Goal: Transaction & Acquisition: Purchase product/service

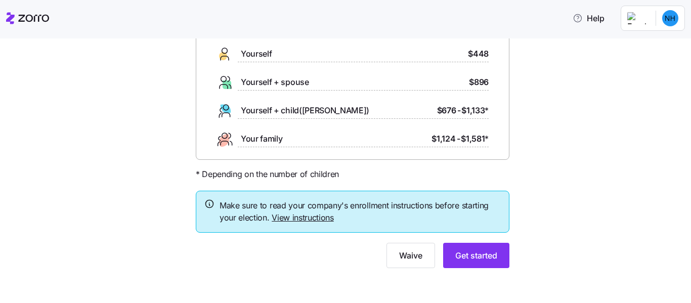
scroll to position [88, 0]
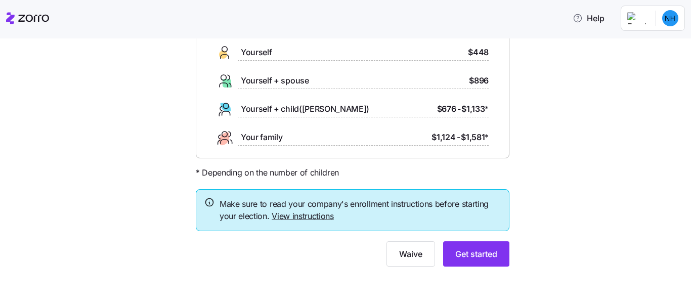
click at [298, 218] on link "View instructions" at bounding box center [303, 216] width 62 height 10
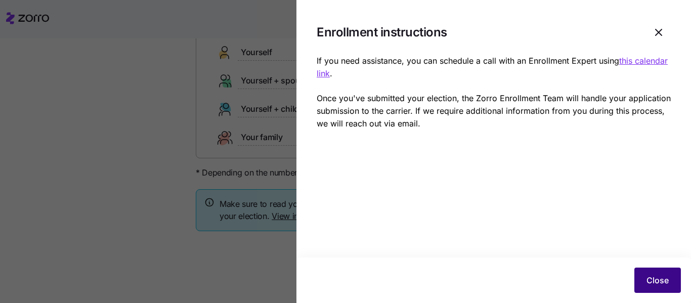
click at [647, 281] on span "Close" at bounding box center [658, 280] width 22 height 12
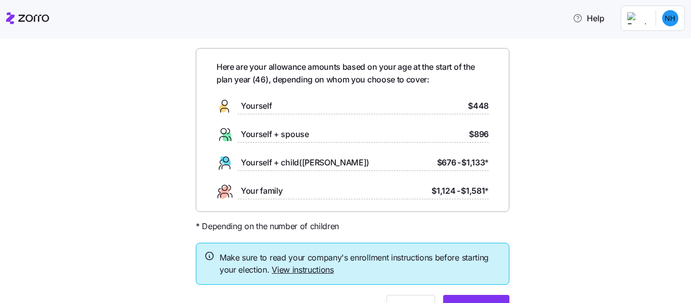
scroll to position [33, 0]
click at [309, 270] on link "View instructions" at bounding box center [303, 271] width 62 height 10
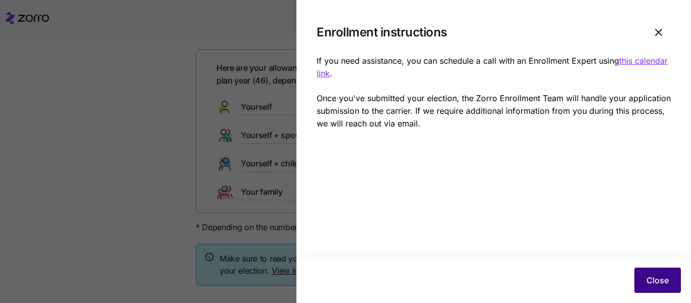
click at [643, 274] on button "Close" at bounding box center [657, 280] width 47 height 25
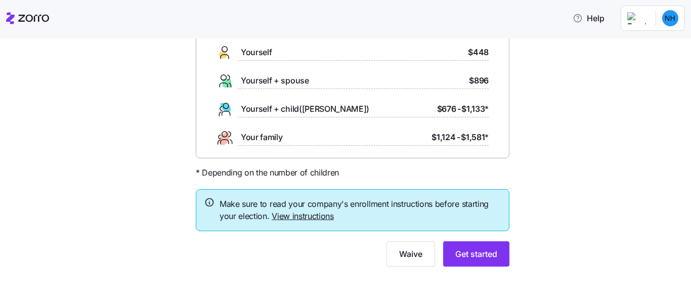
scroll to position [73, 0]
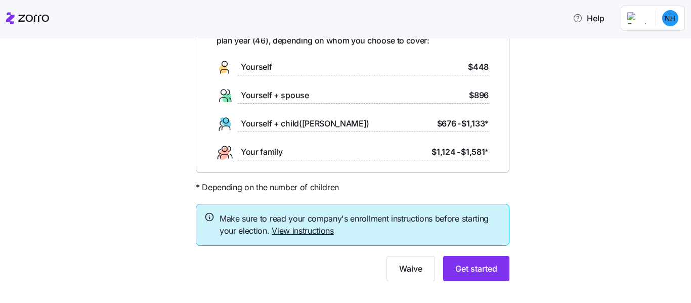
click at [262, 69] on span "Yourself" at bounding box center [256, 67] width 31 height 13
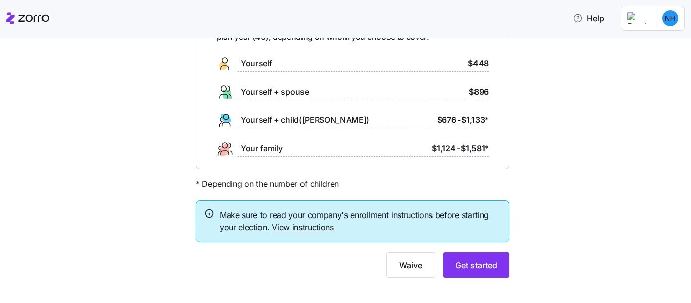
scroll to position [88, 0]
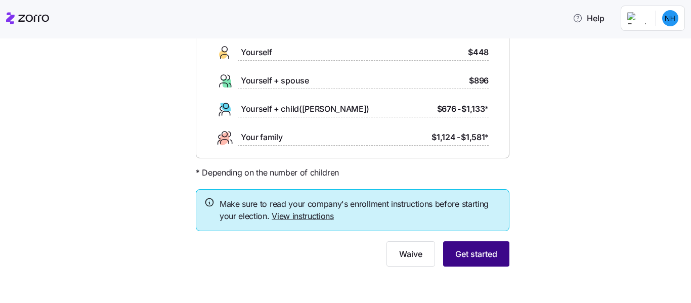
click at [476, 254] on span "Get started" at bounding box center [476, 254] width 42 height 12
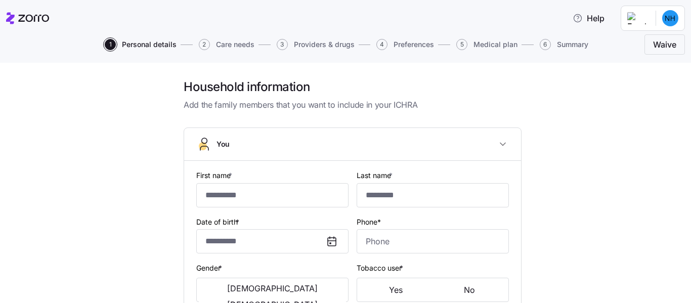
type input "*******"
type input "**********"
type input "[EMAIL_ADDRESS][DOMAIN_NAME]"
type input "**********"
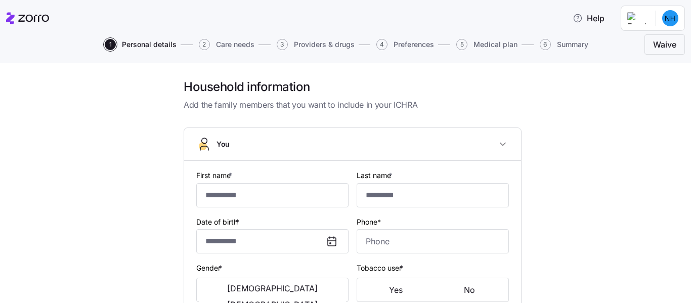
checkbox input "true"
type input "**********"
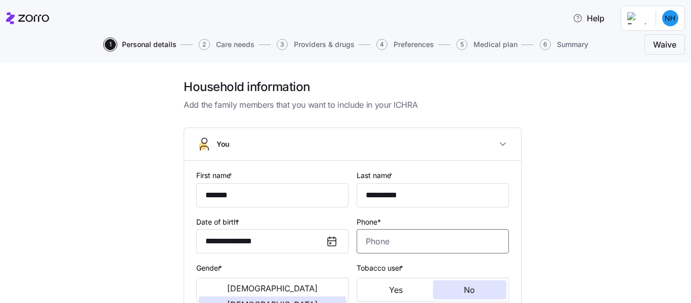
click at [383, 240] on input "Phone*" at bounding box center [433, 241] width 152 height 24
type input "[PHONE_NUMBER]"
click at [295, 301] on span "[DEMOGRAPHIC_DATA]" at bounding box center [272, 305] width 91 height 8
click at [464, 290] on span "No" at bounding box center [469, 290] width 11 height 8
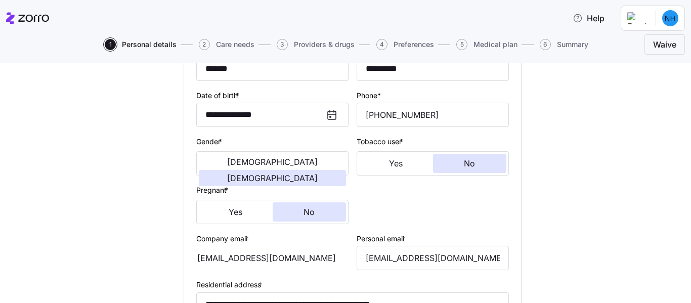
scroll to position [131, 0]
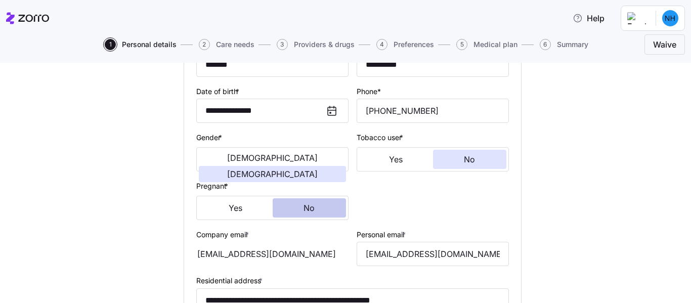
click at [305, 208] on span "No" at bounding box center [309, 208] width 11 height 8
click at [284, 252] on div "[EMAIL_ADDRESS][DOMAIN_NAME]" at bounding box center [272, 254] width 152 height 24
click at [260, 252] on div "[EMAIL_ADDRESS][DOMAIN_NAME]" at bounding box center [272, 254] width 152 height 24
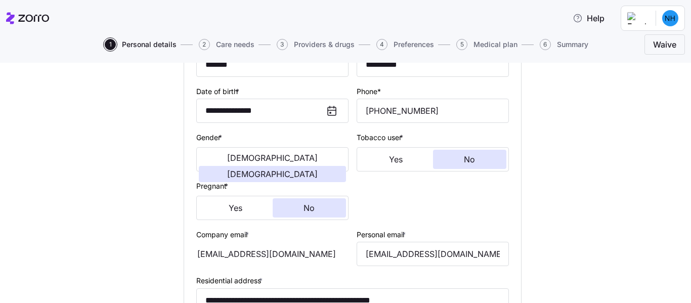
click at [260, 252] on div "[EMAIL_ADDRESS][DOMAIN_NAME]" at bounding box center [272, 254] width 152 height 24
click at [271, 250] on div "[EMAIL_ADDRESS][DOMAIN_NAME]" at bounding box center [272, 254] width 152 height 24
click at [271, 254] on div "[EMAIL_ADDRESS][DOMAIN_NAME]" at bounding box center [272, 254] width 152 height 24
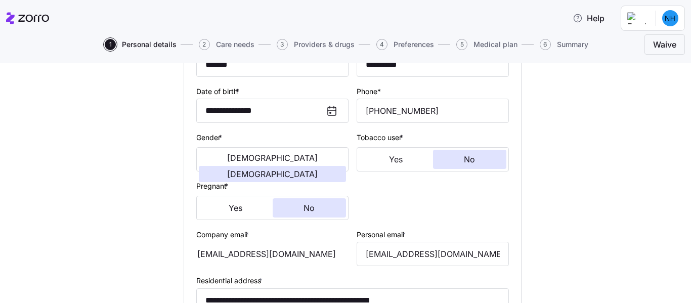
click at [255, 259] on div "[EMAIL_ADDRESS][DOMAIN_NAME]" at bounding box center [272, 254] width 152 height 24
click at [279, 261] on div "[EMAIL_ADDRESS][DOMAIN_NAME]" at bounding box center [272, 254] width 152 height 24
click at [271, 250] on div "[EMAIL_ADDRESS][DOMAIN_NAME]" at bounding box center [272, 254] width 152 height 24
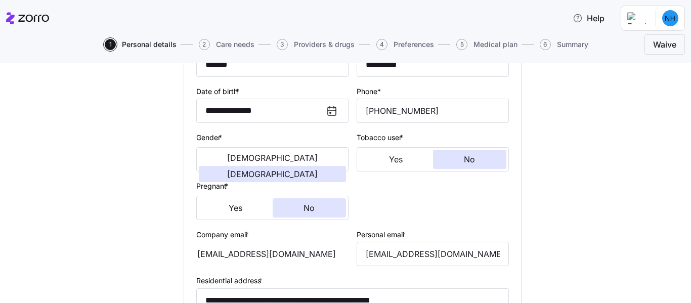
click at [271, 250] on div "[EMAIL_ADDRESS][DOMAIN_NAME]" at bounding box center [272, 254] width 152 height 24
click at [270, 251] on div "[EMAIL_ADDRESS][DOMAIN_NAME]" at bounding box center [272, 254] width 152 height 24
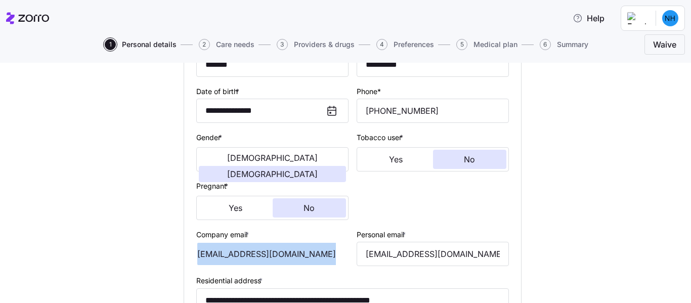
click at [270, 251] on div "[EMAIL_ADDRESS][DOMAIN_NAME]" at bounding box center [272, 254] width 152 height 24
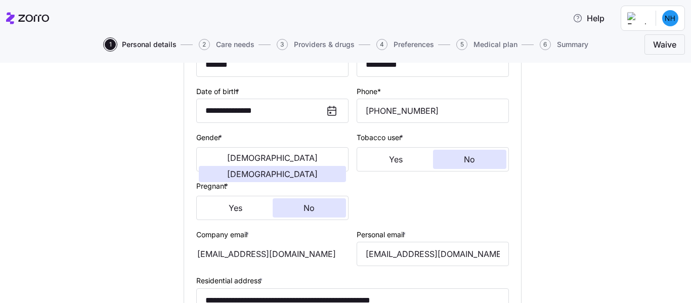
click at [279, 250] on div "[EMAIL_ADDRESS][DOMAIN_NAME]" at bounding box center [272, 254] width 152 height 24
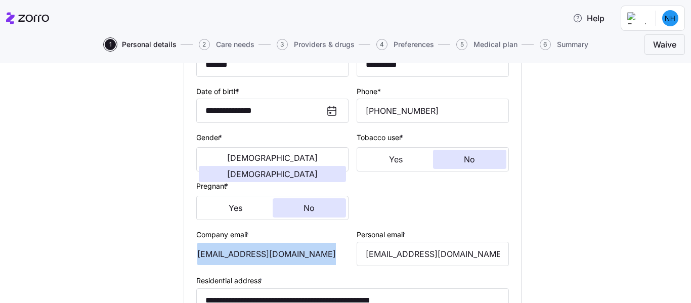
click at [279, 250] on div "[EMAIL_ADDRESS][DOMAIN_NAME]" at bounding box center [272, 254] width 152 height 24
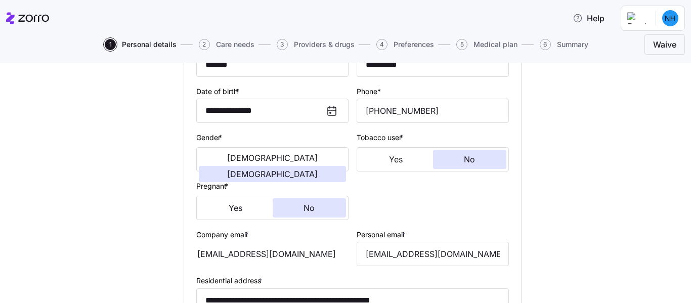
click at [277, 252] on div "[EMAIL_ADDRESS][DOMAIN_NAME]" at bounding box center [272, 254] width 152 height 24
click at [313, 267] on div "Company email * [EMAIL_ADDRESS][DOMAIN_NAME]" at bounding box center [272, 247] width 160 height 47
click at [319, 261] on div "[EMAIL_ADDRESS][DOMAIN_NAME]" at bounding box center [272, 254] width 152 height 24
click at [324, 251] on div "[EMAIL_ADDRESS][DOMAIN_NAME]" at bounding box center [272, 254] width 152 height 24
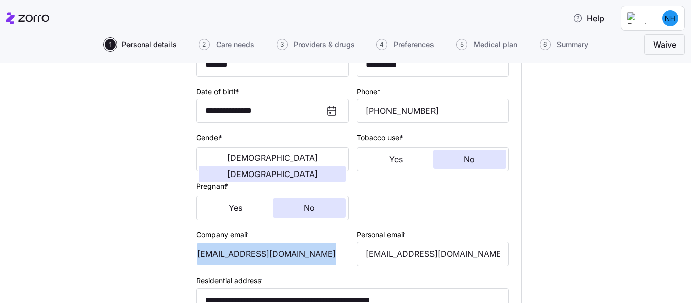
click at [324, 251] on div "[EMAIL_ADDRESS][DOMAIN_NAME]" at bounding box center [272, 254] width 152 height 24
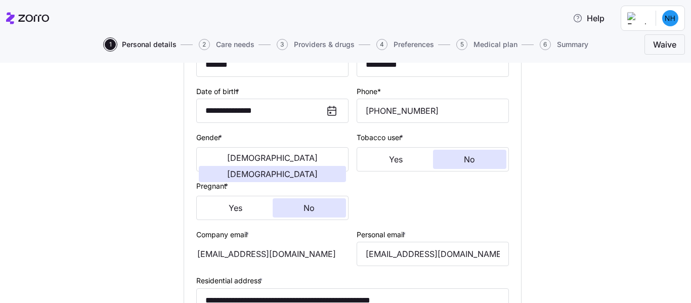
click at [319, 252] on div "[EMAIL_ADDRESS][DOMAIN_NAME]" at bounding box center [272, 254] width 152 height 24
click at [305, 246] on div "[EMAIL_ADDRESS][DOMAIN_NAME]" at bounding box center [272, 254] width 152 height 24
click at [304, 258] on div "[EMAIL_ADDRESS][DOMAIN_NAME]" at bounding box center [272, 254] width 152 height 24
click at [304, 256] on div "[EMAIL_ADDRESS][DOMAIN_NAME]" at bounding box center [272, 254] width 152 height 24
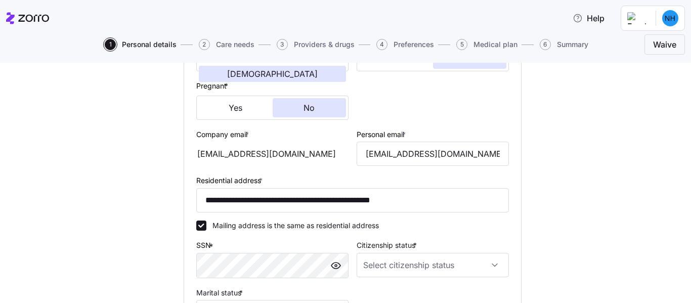
scroll to position [242, 0]
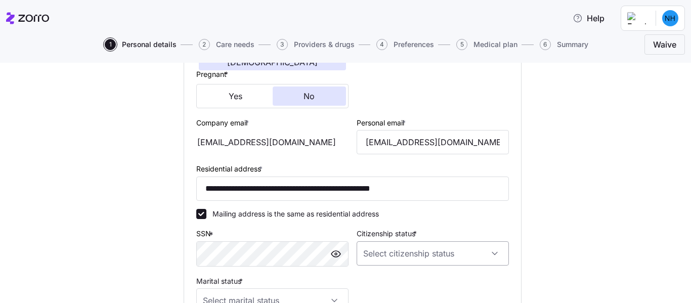
click at [493, 251] on input "Citizenship status *" at bounding box center [433, 253] width 152 height 24
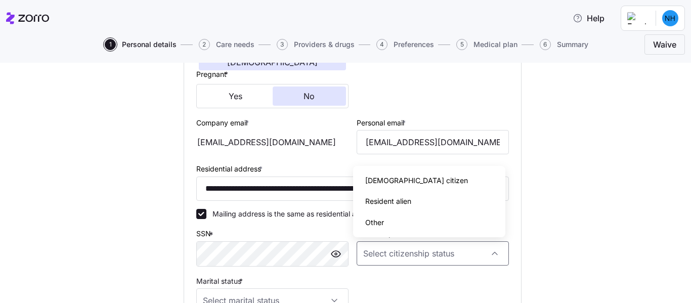
click at [388, 181] on span "[DEMOGRAPHIC_DATA] citizen" at bounding box center [416, 180] width 103 height 11
type input "[DEMOGRAPHIC_DATA] citizen"
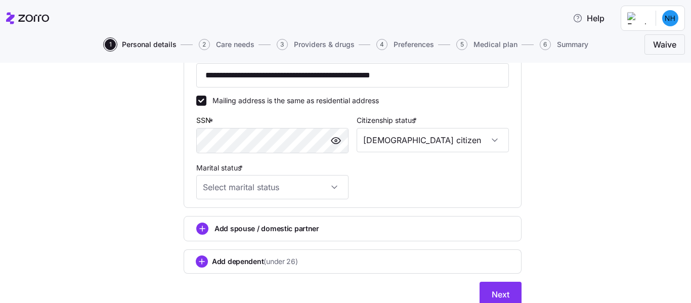
scroll to position [357, 0]
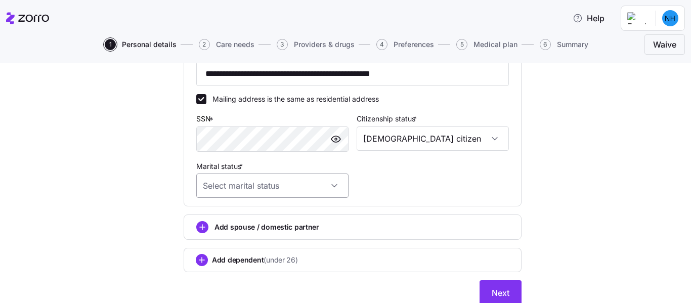
click at [334, 183] on input "Marital status *" at bounding box center [272, 186] width 152 height 24
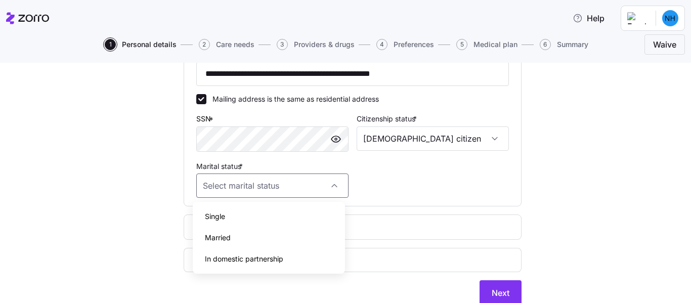
click at [206, 215] on span "Single" at bounding box center [215, 216] width 20 height 11
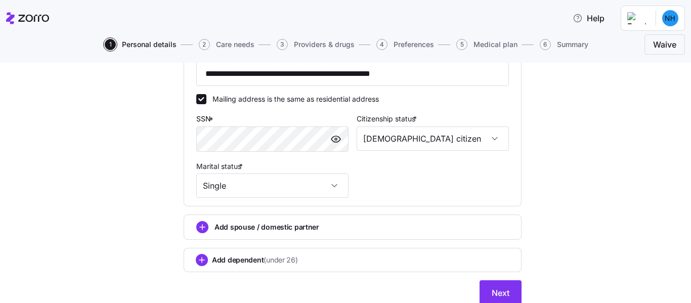
type input "Single"
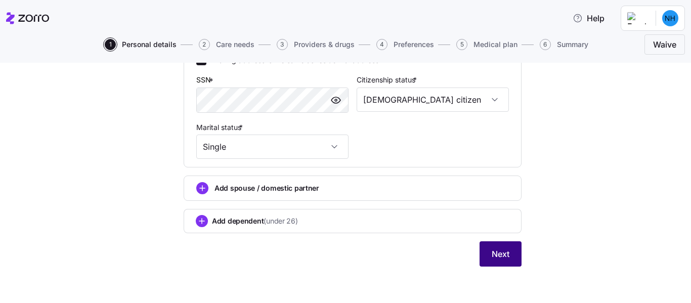
click at [509, 262] on button "Next" at bounding box center [501, 253] width 42 height 25
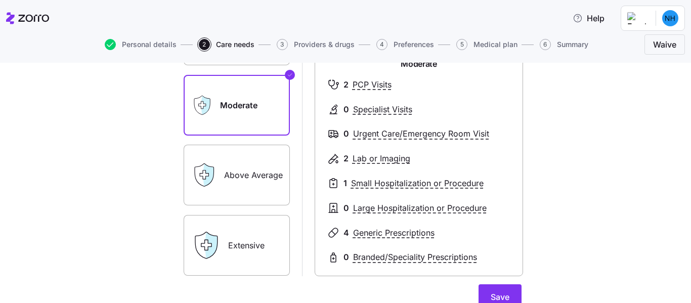
scroll to position [67, 0]
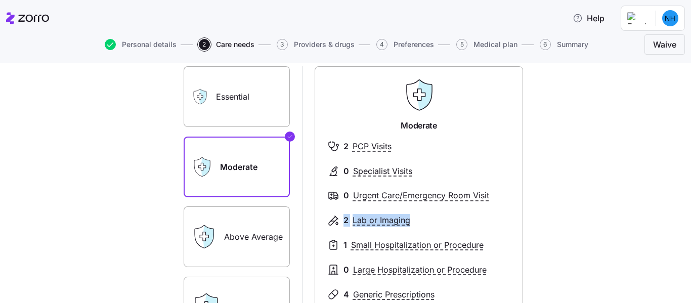
drag, startPoint x: 329, startPoint y: 239, endPoint x: 330, endPoint y: 209, distance: 30.4
click at [330, 209] on div "Moderate 2 PCP Visits 0 Specialist Visits 0 Urgent Care/Emergency Room Visit 2 …" at bounding box center [419, 202] width 208 height 272
click at [351, 153] on div at bounding box center [418, 159] width 183 height 12
click at [347, 223] on div "2 Lab or Imaging" at bounding box center [418, 220] width 183 height 13
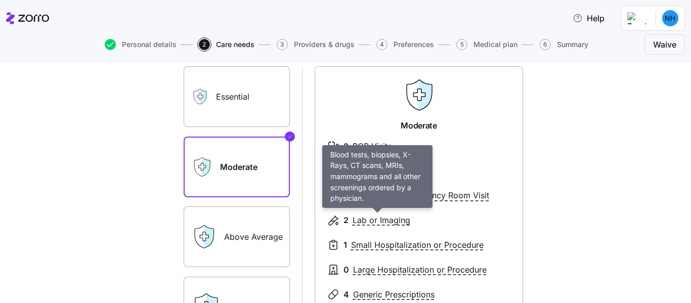
click at [354, 223] on span "Lab or Imaging" at bounding box center [382, 220] width 58 height 13
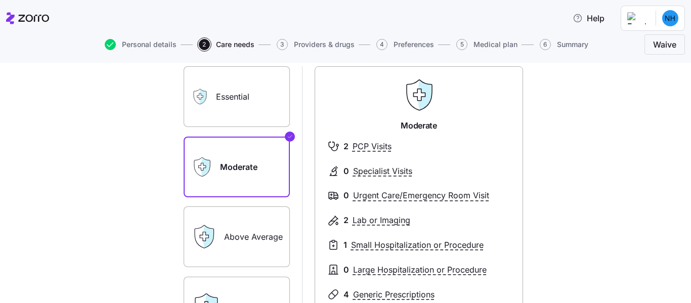
click at [354, 223] on span "Lab or Imaging" at bounding box center [382, 220] width 58 height 13
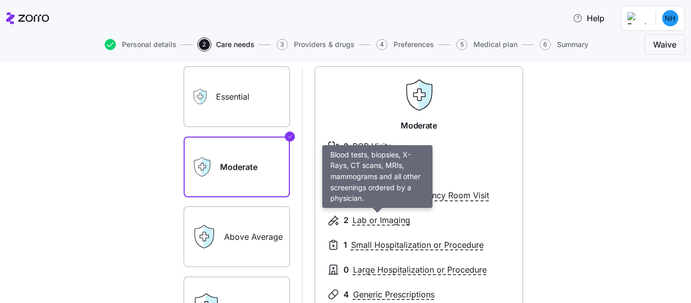
click at [356, 221] on span "Lab or Imaging" at bounding box center [382, 220] width 58 height 13
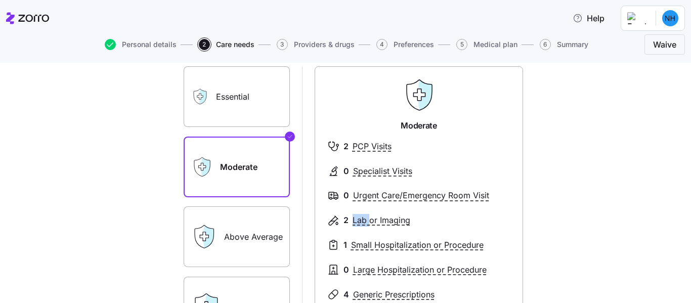
click at [356, 221] on span "Lab or Imaging" at bounding box center [382, 220] width 58 height 13
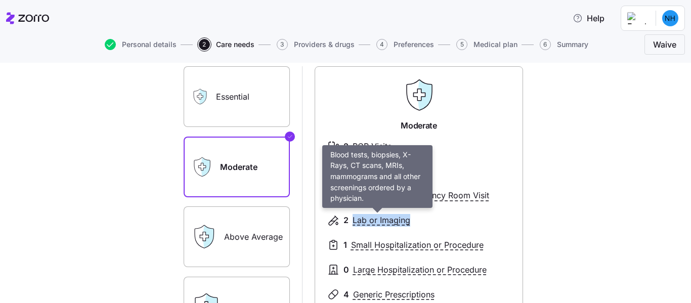
click at [356, 221] on span "Lab or Imaging" at bounding box center [382, 220] width 58 height 13
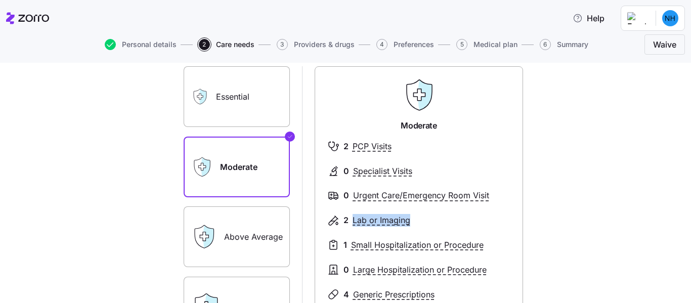
click at [356, 221] on span "Lab or Imaging" at bounding box center [382, 220] width 58 height 13
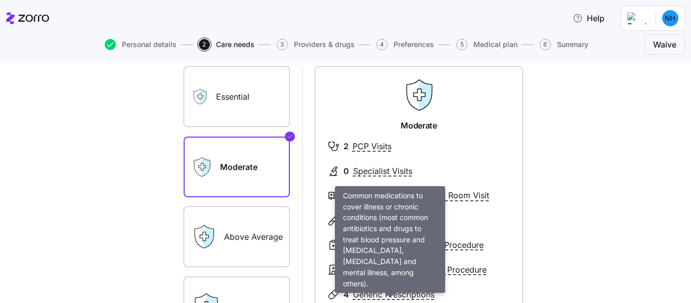
click at [406, 289] on span "Generic Prescriptions" at bounding box center [393, 294] width 81 height 13
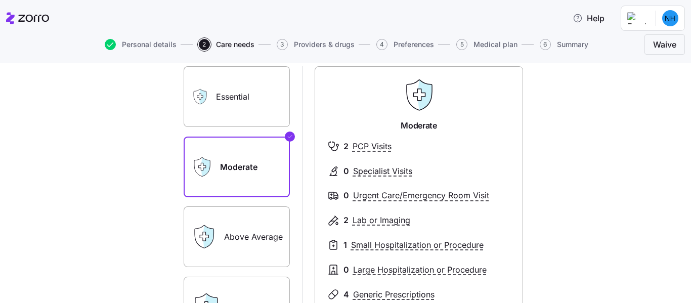
click at [406, 289] on span "Generic Prescriptions" at bounding box center [393, 294] width 81 height 13
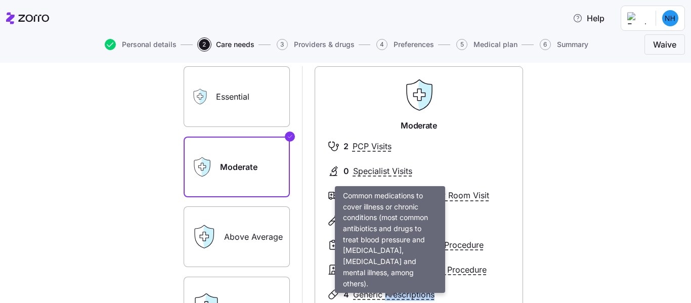
click at [406, 289] on span "Generic Prescriptions" at bounding box center [393, 294] width 81 height 13
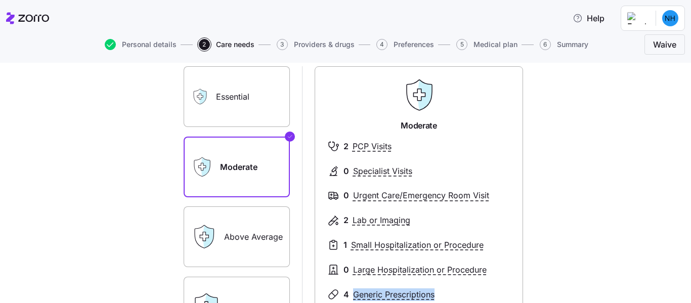
click at [406, 289] on span "Generic Prescriptions" at bounding box center [393, 294] width 81 height 13
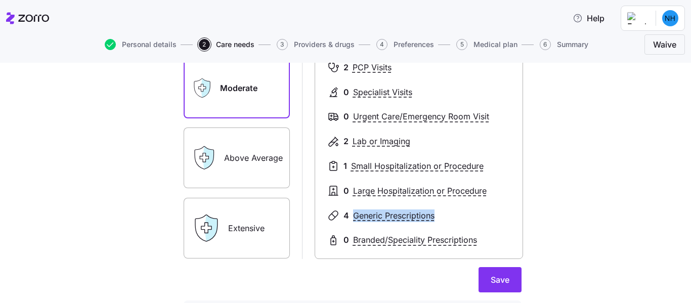
scroll to position [143, 0]
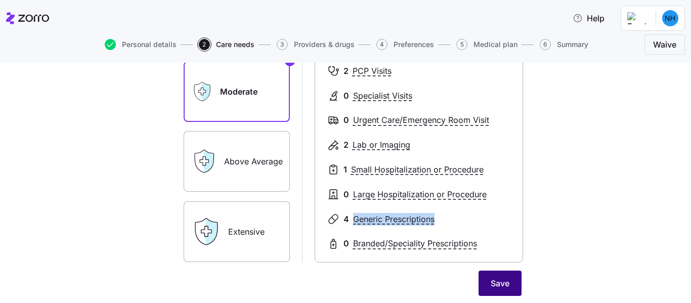
click at [483, 283] on button "Save" at bounding box center [500, 283] width 43 height 25
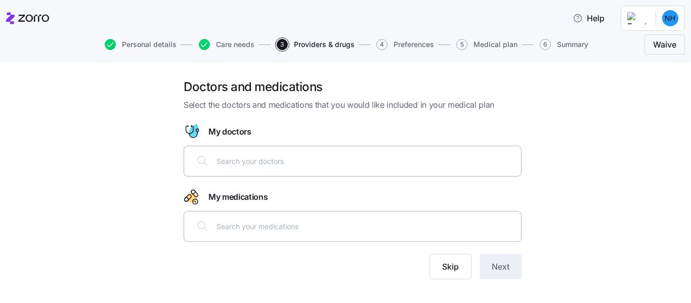
click at [207, 167] on div at bounding box center [352, 161] width 325 height 24
click at [205, 169] on div at bounding box center [352, 161] width 325 height 24
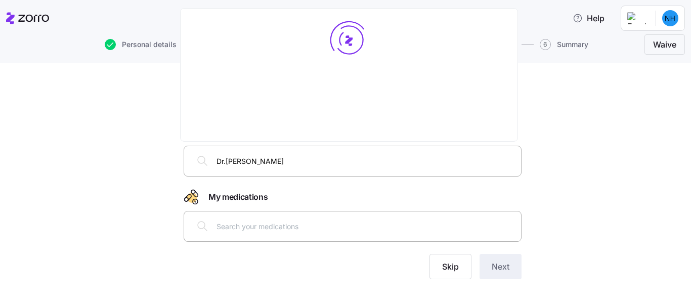
type input "[PERSON_NAME]"
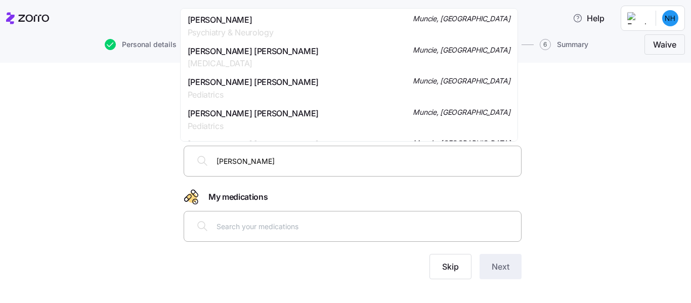
click at [221, 17] on span "[PERSON_NAME]" at bounding box center [231, 20] width 86 height 13
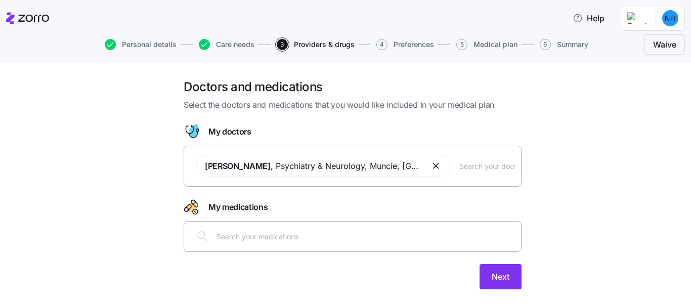
click at [205, 178] on div "[PERSON_NAME] , Psychiatry & Neurology , Muncie, [GEOGRAPHIC_DATA]" at bounding box center [352, 166] width 325 height 34
click at [203, 178] on div "[PERSON_NAME] , Psychiatry & Neurology , Muncie, [GEOGRAPHIC_DATA]" at bounding box center [352, 166] width 325 height 34
click at [200, 177] on div "[PERSON_NAME] , Psychiatry & Neurology , Muncie, [GEOGRAPHIC_DATA]" at bounding box center [352, 166] width 325 height 34
click at [459, 170] on input "text" at bounding box center [487, 165] width 56 height 11
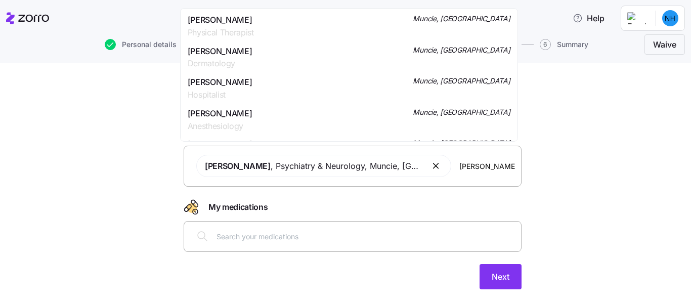
type input "[PERSON_NAME]"
click at [234, 19] on span "[PERSON_NAME]" at bounding box center [220, 20] width 65 height 13
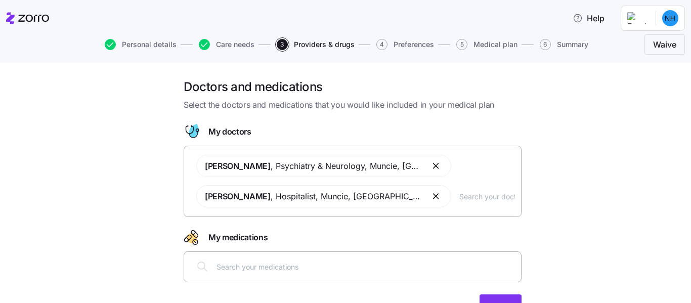
click at [459, 192] on input "text" at bounding box center [487, 196] width 56 height 11
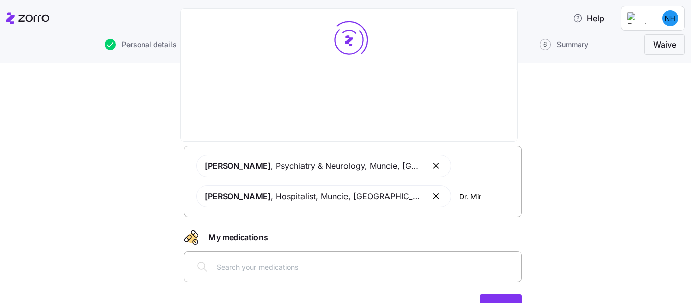
type input "Dr. Mir"
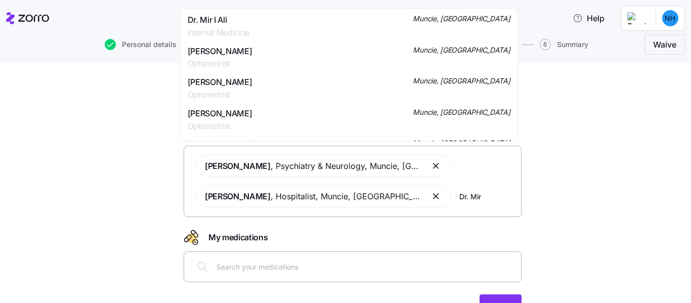
click at [459, 191] on input "Dr. Mir" at bounding box center [487, 196] width 56 height 11
click at [228, 25] on span "Dr. Mir I Ali" at bounding box center [219, 20] width 62 height 13
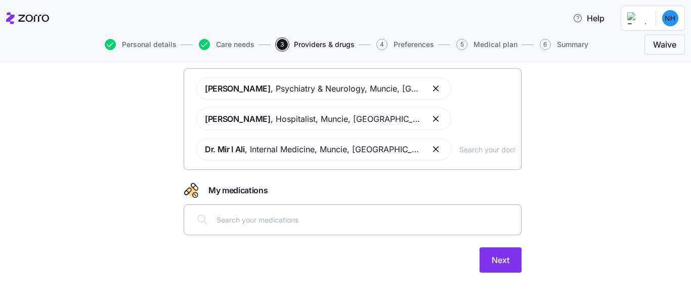
scroll to position [83, 0]
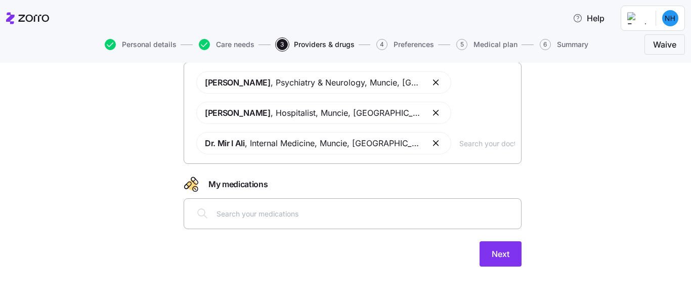
click at [252, 216] on input "text" at bounding box center [366, 213] width 299 height 11
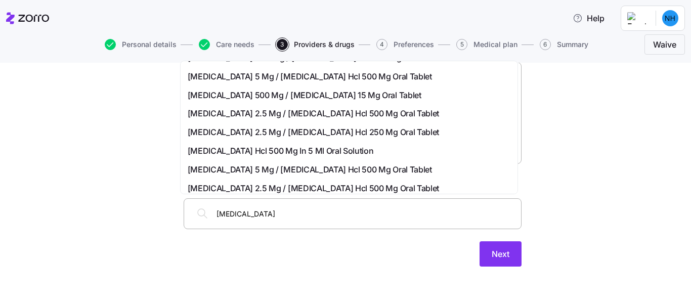
scroll to position [0, 0]
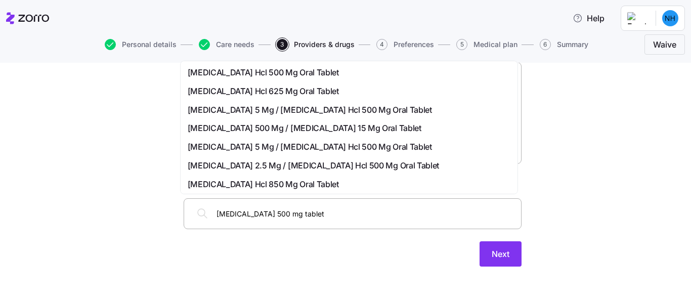
type input "[MEDICAL_DATA] 500 mg tablet"
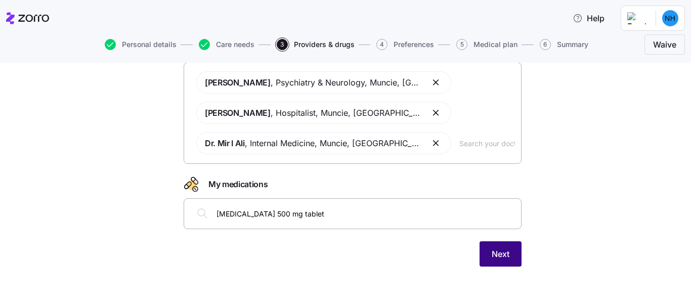
click at [492, 248] on span "Next" at bounding box center [501, 254] width 18 height 12
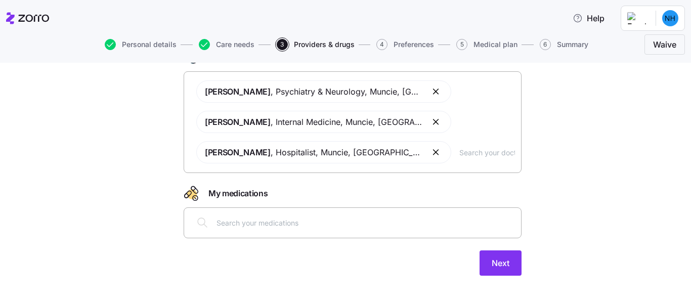
scroll to position [83, 0]
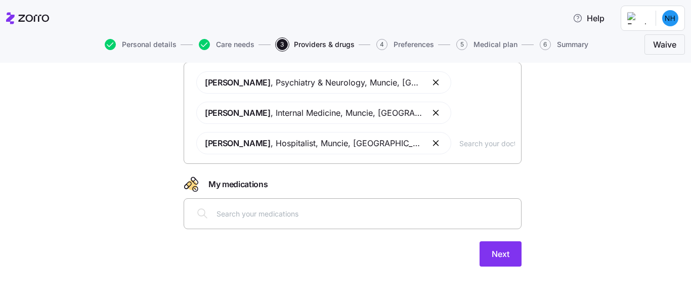
click at [218, 212] on input "text" at bounding box center [366, 213] width 299 height 11
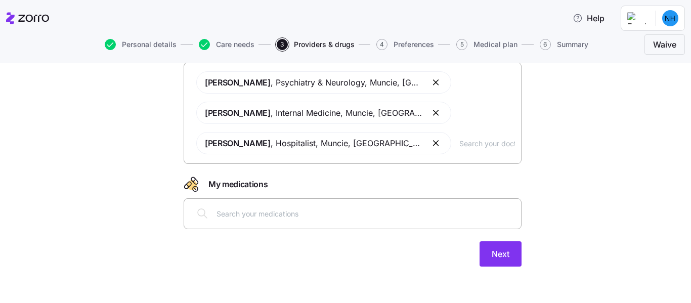
click at [218, 212] on input "text" at bounding box center [366, 213] width 299 height 11
type input "m"
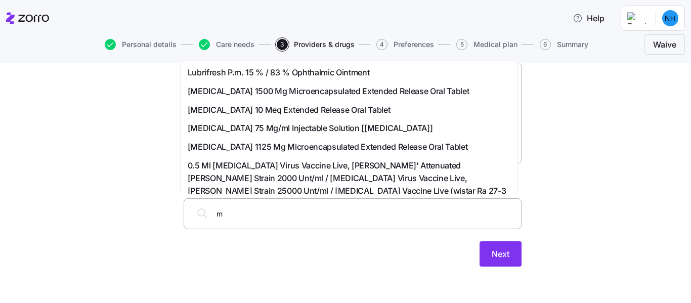
click at [218, 212] on input "m" at bounding box center [366, 213] width 299 height 11
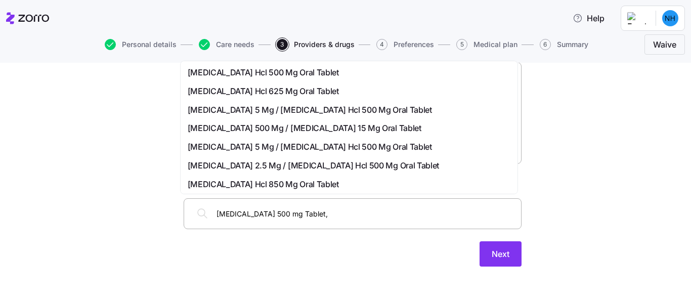
click at [218, 212] on input "[MEDICAL_DATA] 500 mg Tablet," at bounding box center [366, 213] width 299 height 11
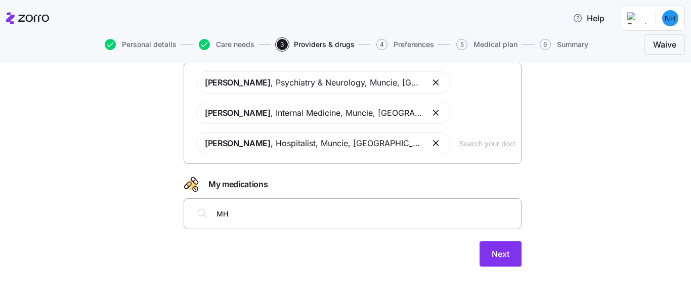
type input "M"
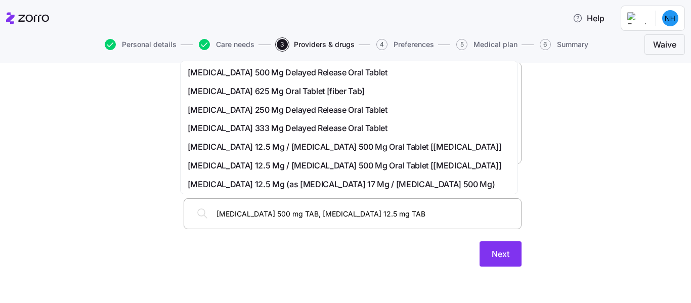
type input "[MEDICAL_DATA] 500 mg TAB, [MEDICAL_DATA] 12.5 mg TAB"
click at [294, 214] on input "[MEDICAL_DATA] 500 mg TAB, [MEDICAL_DATA] 12.5 mg TAB" at bounding box center [366, 213] width 299 height 11
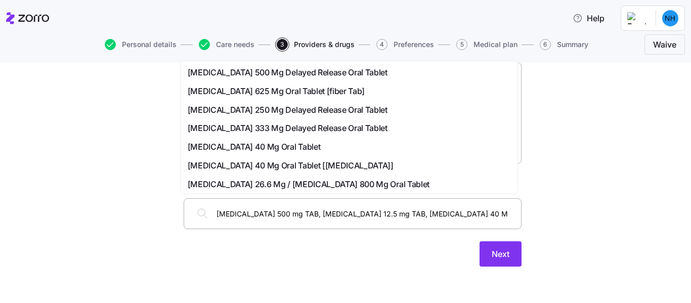
type input "[MEDICAL_DATA] 500 mg TAB, [MEDICAL_DATA] 12.5 mg TAB, [MEDICAL_DATA] 40 Mg"
click at [197, 149] on span "[MEDICAL_DATA] 40 Mg Oral Tablet" at bounding box center [254, 147] width 133 height 13
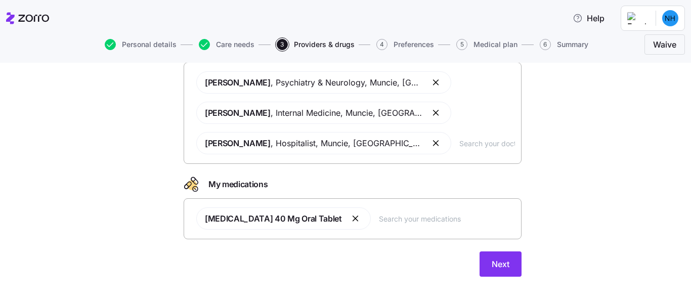
click at [347, 223] on div "[MEDICAL_DATA] 40 Mg Oral Tablet" at bounding box center [352, 218] width 325 height 34
click at [501, 269] on span "Next" at bounding box center [501, 264] width 18 height 12
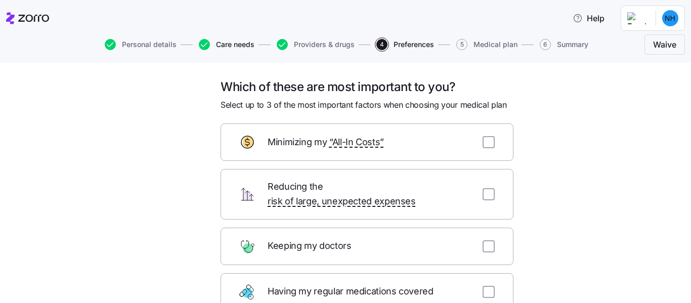
click at [220, 46] on span "Care needs" at bounding box center [235, 44] width 38 height 7
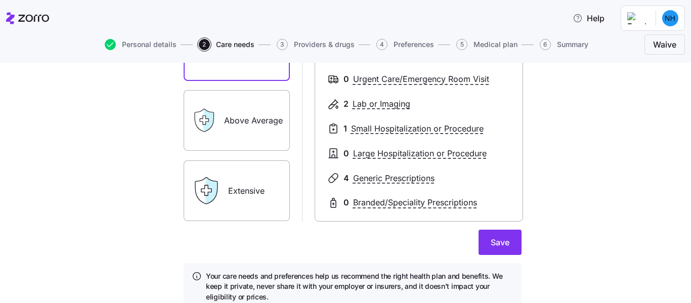
scroll to position [227, 0]
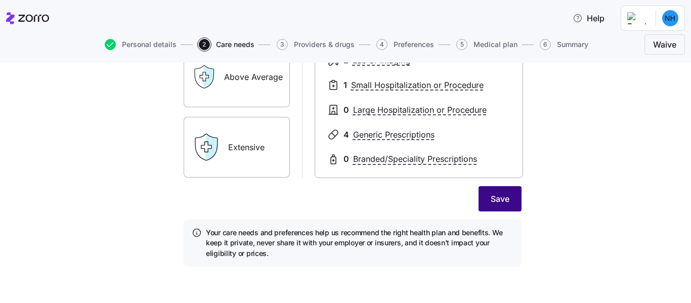
click at [491, 194] on span "Save" at bounding box center [500, 199] width 19 height 12
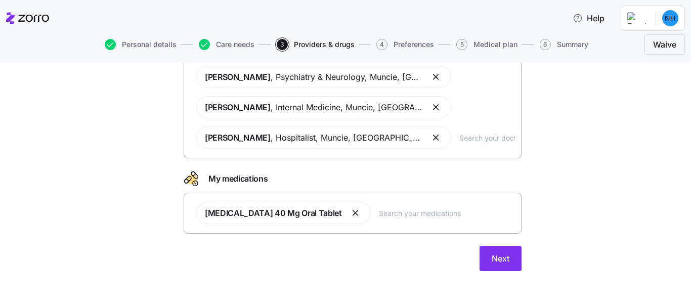
scroll to position [94, 0]
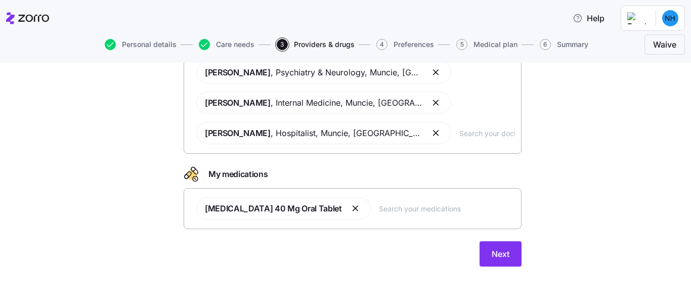
click at [413, 213] on input "text" at bounding box center [447, 208] width 136 height 11
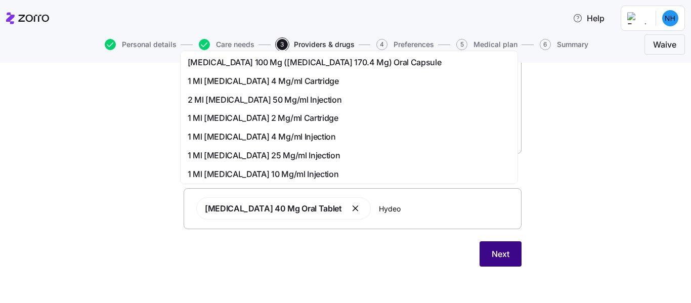
type input "Hydeo"
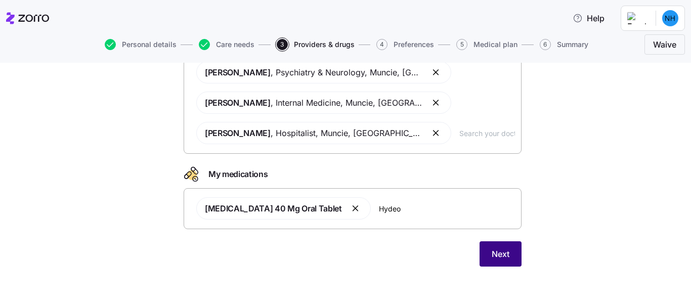
click at [492, 258] on span "Next" at bounding box center [501, 254] width 18 height 12
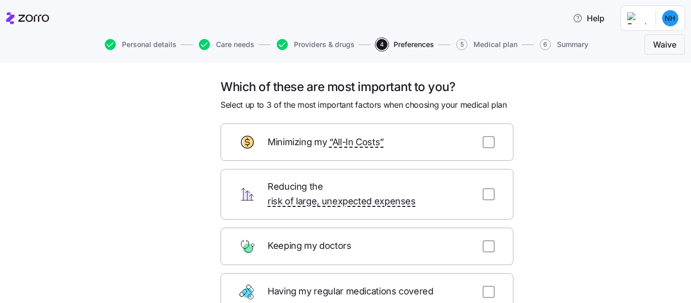
click at [489, 258] on form "Minimizing my “All-In Costs” Reducing the risk of large, unexpected expenses Ke…" at bounding box center [367, 284] width 293 height 323
click at [234, 43] on span "Care needs" at bounding box center [235, 44] width 38 height 7
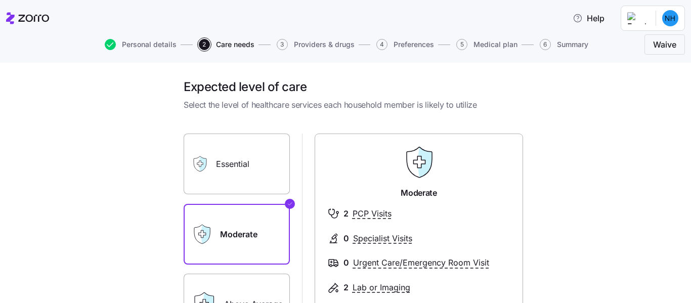
click at [246, 45] on span "Care needs" at bounding box center [235, 44] width 38 height 7
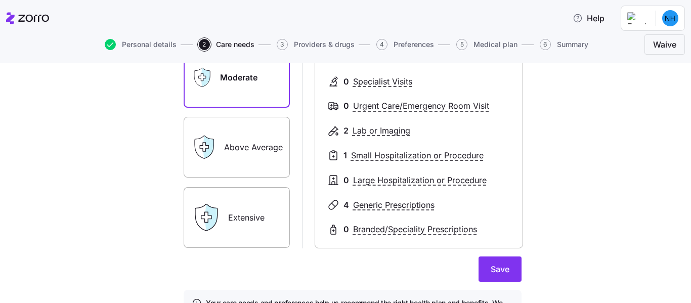
scroll to position [169, 0]
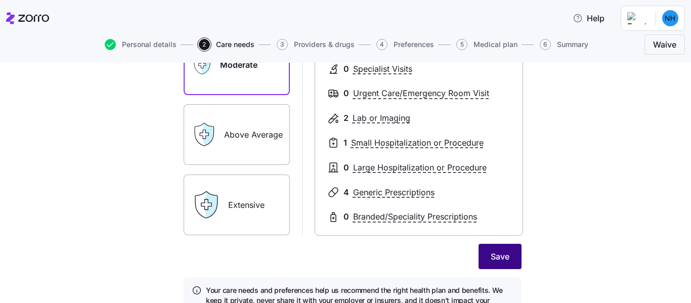
click at [501, 250] on button "Save" at bounding box center [500, 256] width 43 height 25
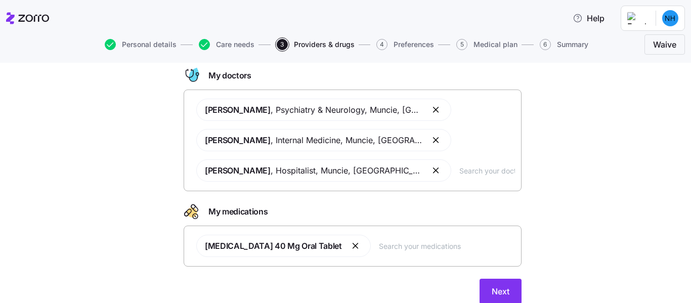
scroll to position [94, 0]
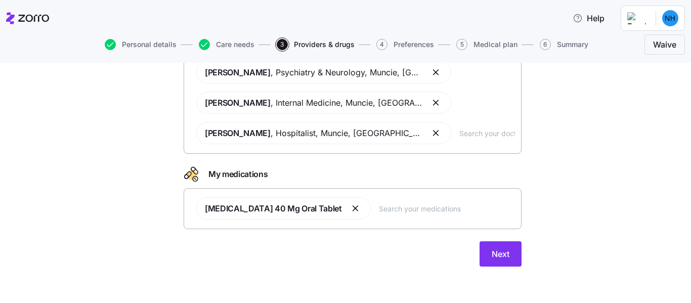
click at [380, 209] on input "text" at bounding box center [447, 208] width 136 height 11
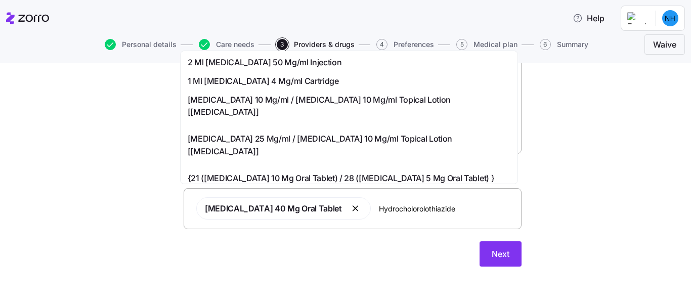
click at [397, 211] on input "Hydrocholorolothiazide" at bounding box center [447, 208] width 136 height 11
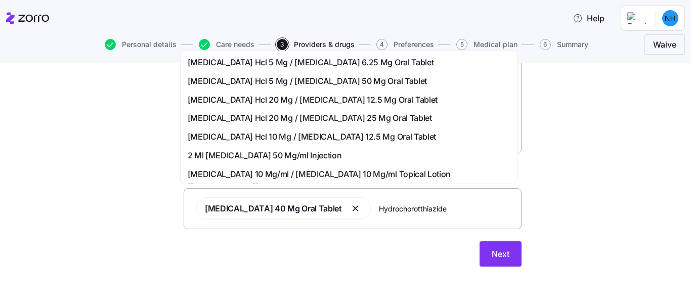
click at [383, 208] on input "Hydrochorotthiazide" at bounding box center [447, 208] width 136 height 11
click at [386, 207] on input "Hydrochorotthiazide" at bounding box center [447, 208] width 136 height 11
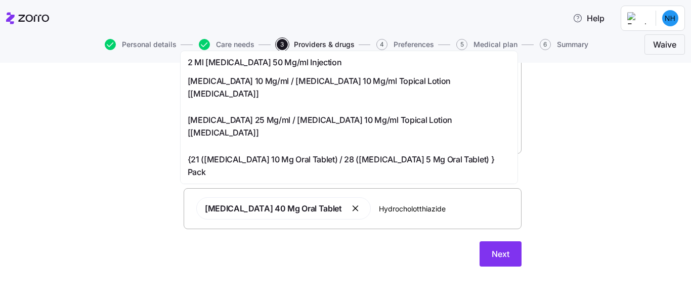
click at [389, 210] on input "Hydrocholotthiazide" at bounding box center [447, 208] width 136 height 11
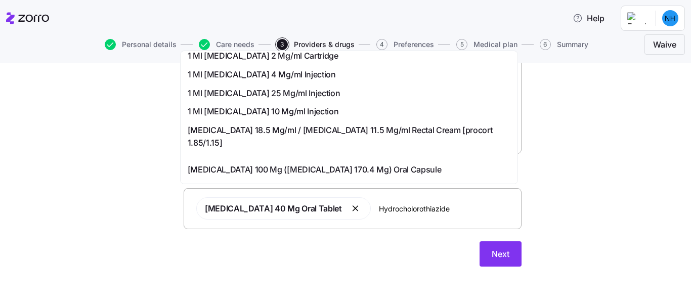
scroll to position [211, 0]
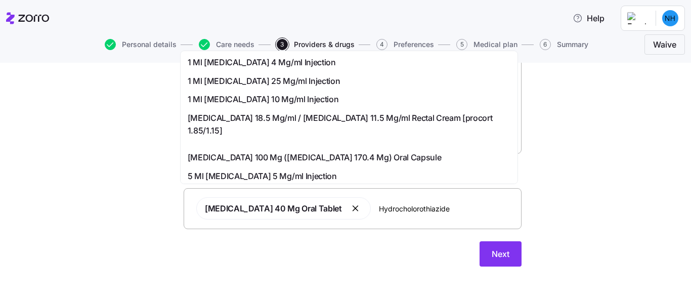
click at [449, 205] on input "Hydrocholorothiazide" at bounding box center [447, 208] width 136 height 11
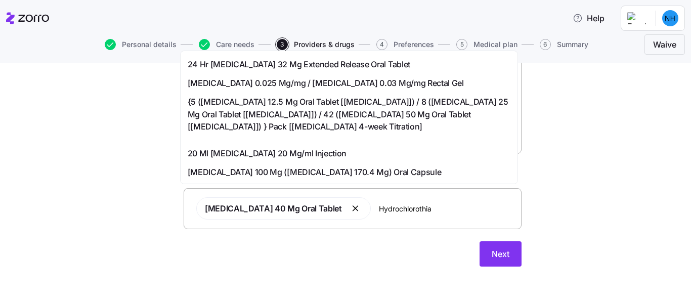
scroll to position [564, 0]
click at [414, 202] on div "[MEDICAL_DATA] 40 Mg Oral Tablet Hydrochlorothia" at bounding box center [352, 208] width 325 height 34
type input "H"
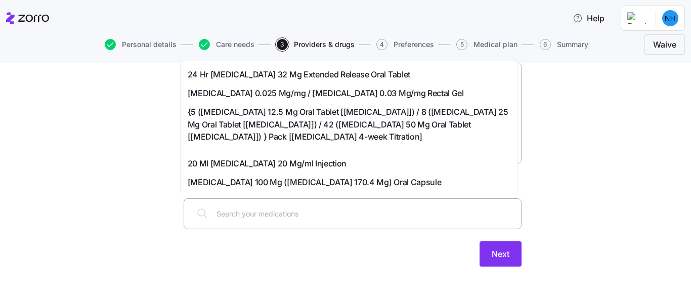
scroll to position [0, 0]
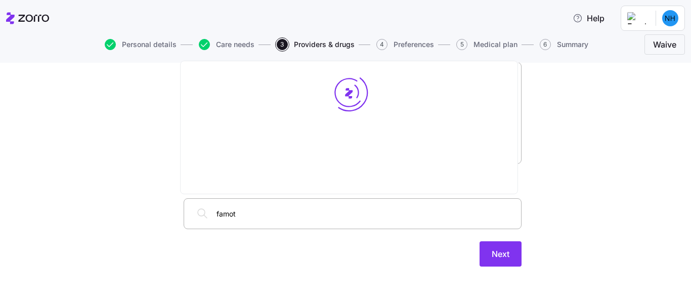
type input "famoti"
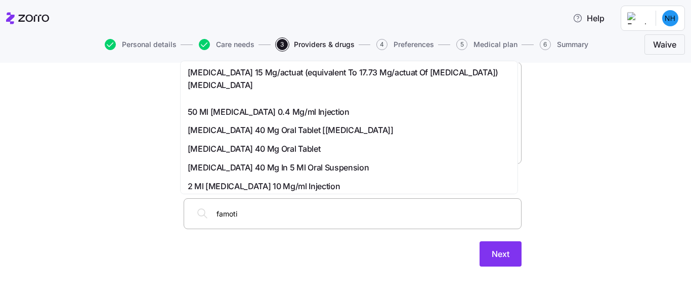
click at [414, 202] on div "famoti" at bounding box center [352, 213] width 325 height 24
click at [248, 151] on span "[MEDICAL_DATA] 40 Mg Oral Tablet" at bounding box center [254, 149] width 133 height 13
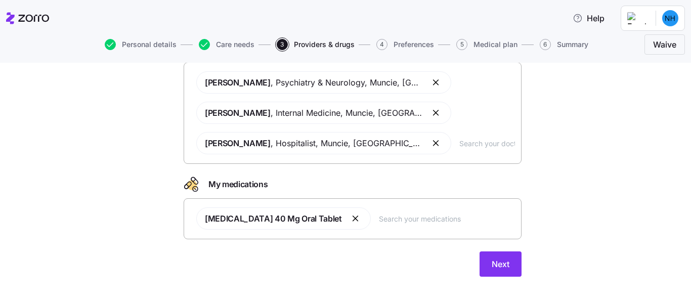
scroll to position [94, 0]
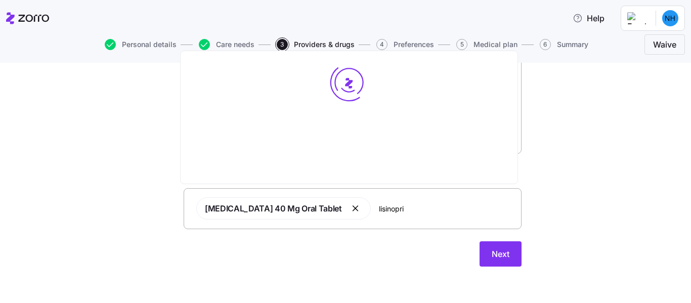
type input "[MEDICAL_DATA]"
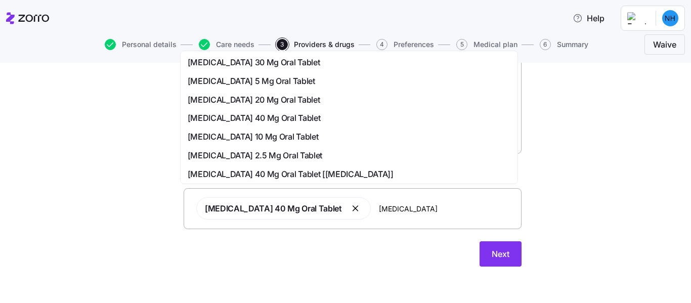
click at [218, 100] on span "[MEDICAL_DATA] 20 Mg Oral Tablet" at bounding box center [254, 100] width 133 height 13
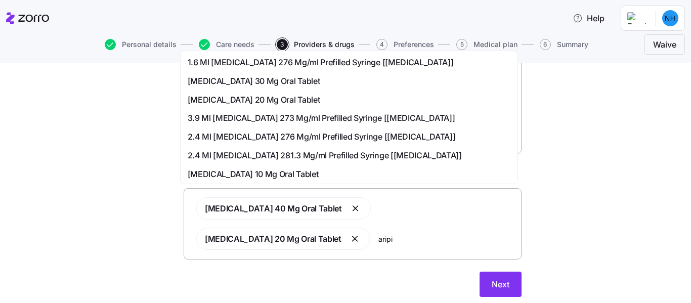
type input "aripip"
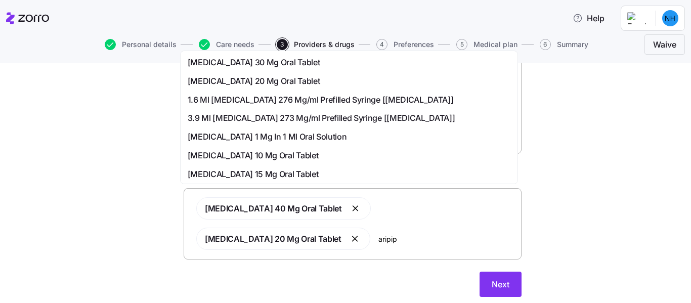
click at [220, 58] on span "[MEDICAL_DATA] 30 Mg Oral Tablet" at bounding box center [254, 62] width 133 height 13
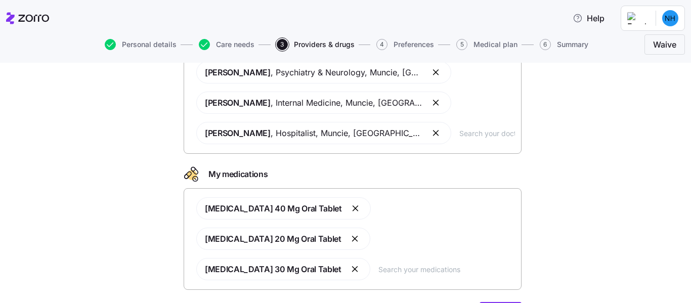
type input "m"
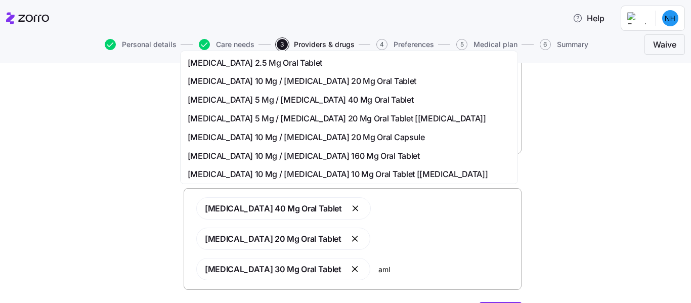
scroll to position [102, 0]
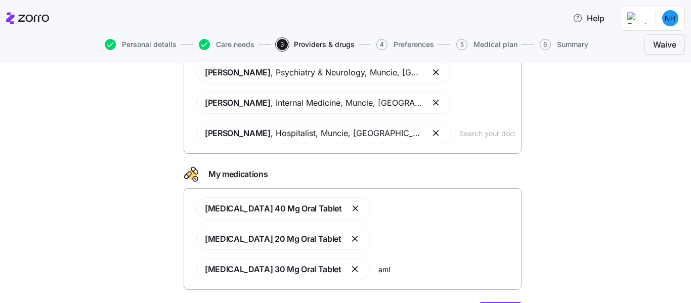
click at [517, 97] on body "Help Personal details Care needs 3 Providers & drugs 4 Preferences 5 Medical pl…" at bounding box center [345, 148] width 691 height 297
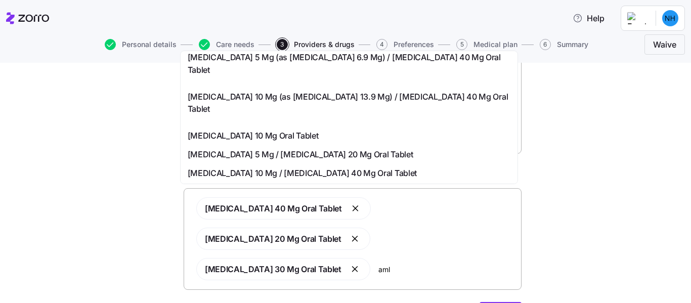
click at [378, 264] on input "aml" at bounding box center [446, 269] width 137 height 11
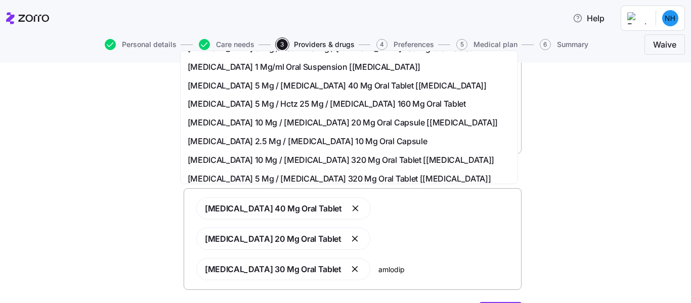
scroll to position [397, 0]
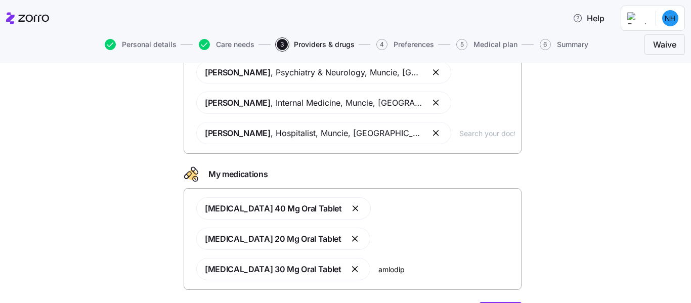
click at [520, 160] on div "Doctors and medications Select the doctors and medications that you would like …" at bounding box center [353, 162] width 354 height 354
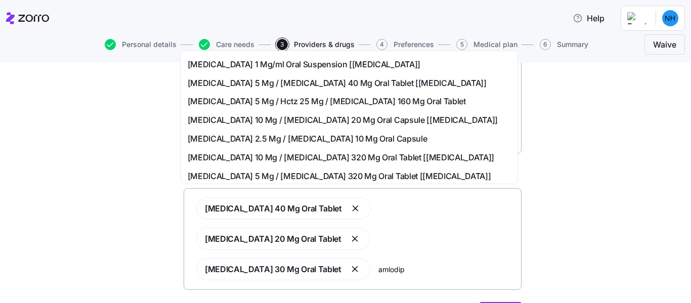
click at [382, 264] on input "amlodip" at bounding box center [446, 269] width 137 height 11
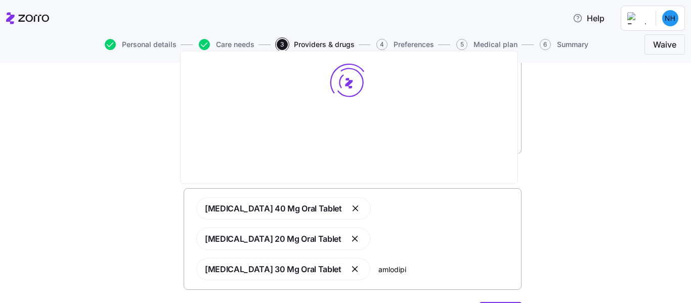
scroll to position [0, 0]
type input "[MEDICAL_DATA]"
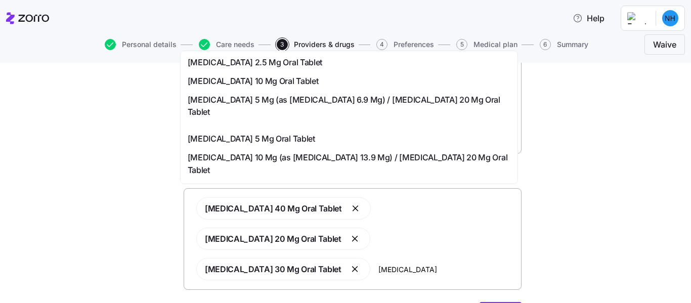
click at [205, 141] on span "[MEDICAL_DATA] 5 Mg Oral Tablet" at bounding box center [252, 139] width 128 height 13
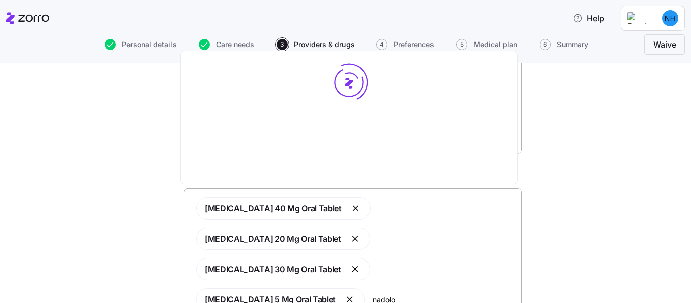
type input "[MEDICAL_DATA]"
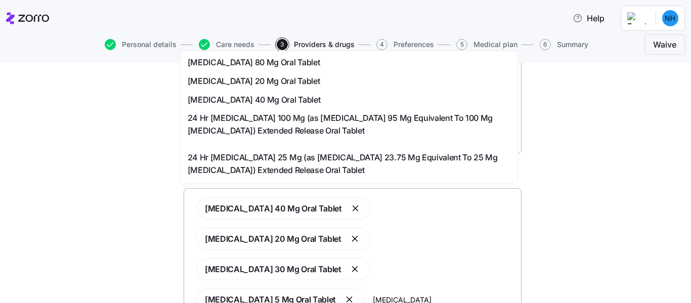
click at [198, 80] on span "[MEDICAL_DATA] 20 Mg Oral Tablet" at bounding box center [254, 81] width 133 height 13
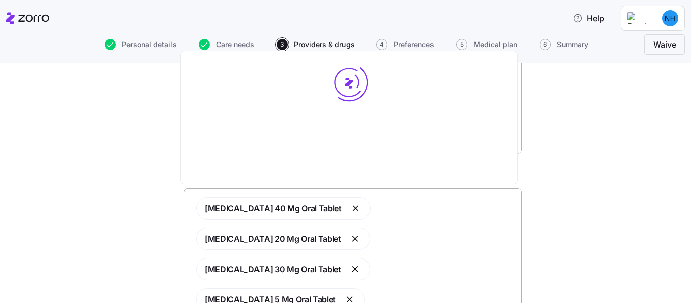
type input "[MEDICAL_DATA]"
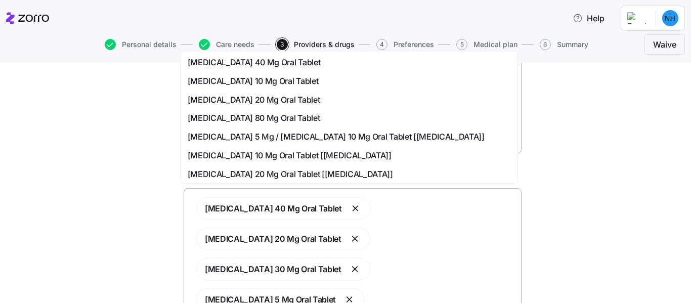
click at [196, 61] on span "[MEDICAL_DATA] 40 Mg Oral Tablet" at bounding box center [254, 62] width 133 height 13
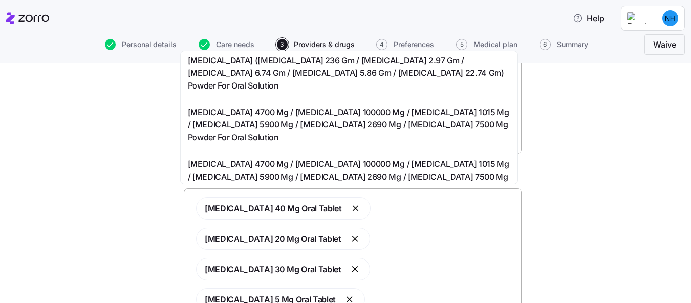
scroll to position [258, 0]
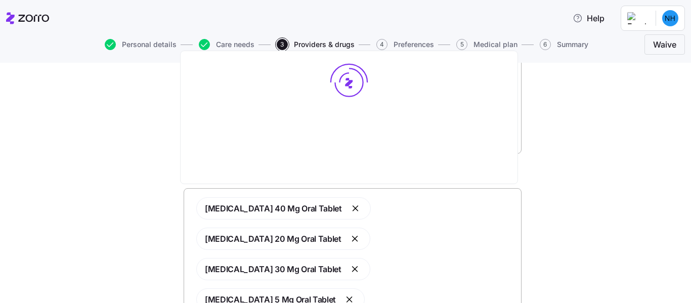
scroll to position [0, 0]
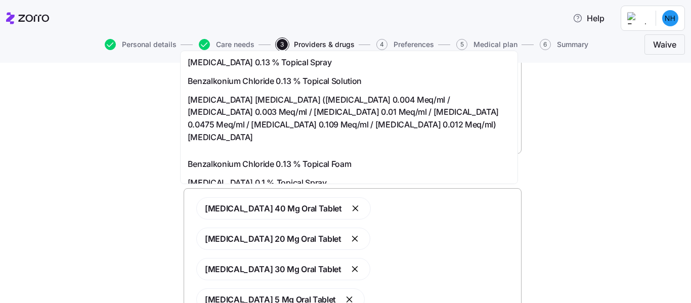
type input "p"
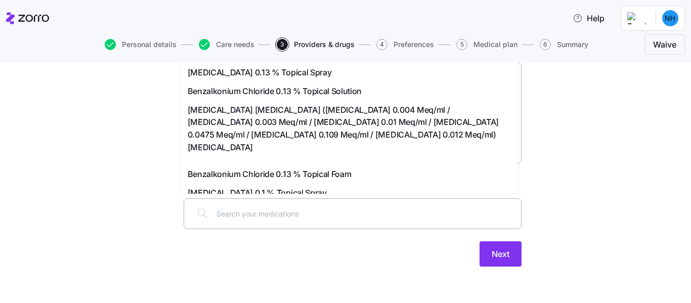
scroll to position [83, 0]
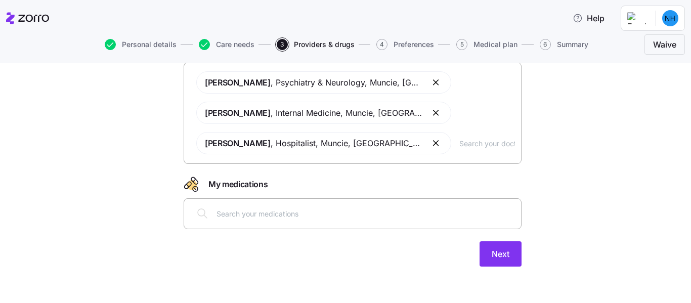
click at [231, 205] on div at bounding box center [352, 213] width 325 height 24
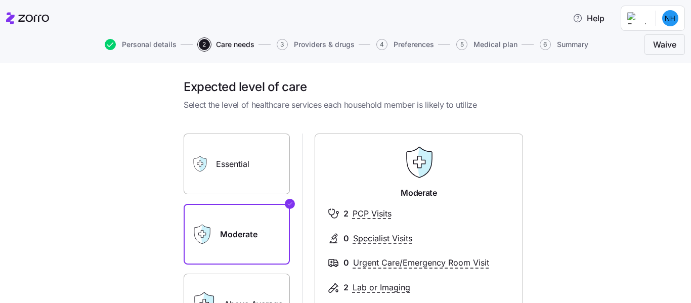
click at [279, 43] on span "3" at bounding box center [282, 44] width 11 height 11
click at [317, 44] on span "Providers & drugs" at bounding box center [324, 44] width 61 height 7
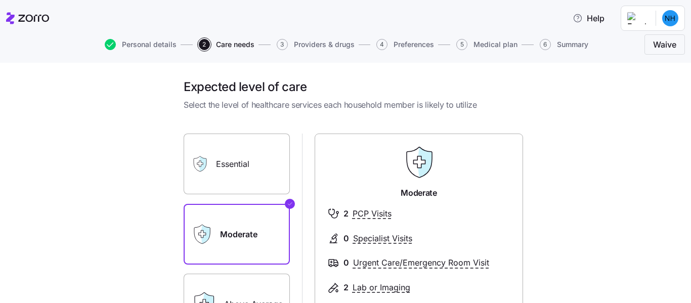
click at [317, 44] on span "Providers & drugs" at bounding box center [324, 44] width 61 height 7
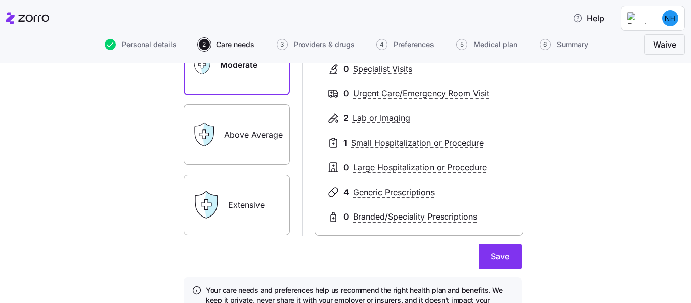
scroll to position [216, 0]
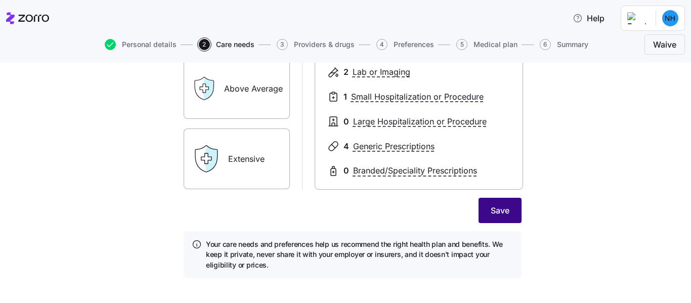
click at [491, 209] on span "Save" at bounding box center [500, 210] width 19 height 12
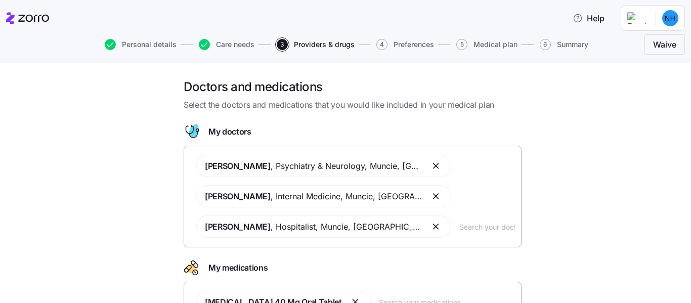
scroll to position [94, 0]
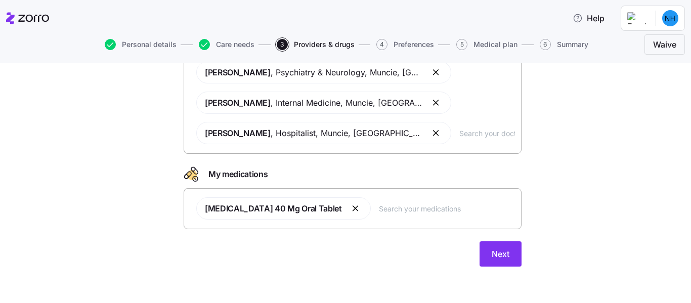
click at [379, 204] on input "text" at bounding box center [447, 208] width 136 height 11
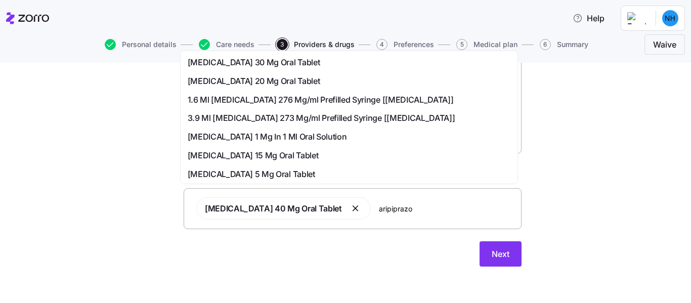
type input "aripiprazol"
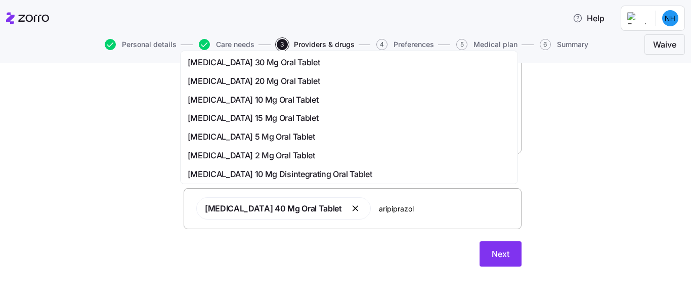
click at [220, 66] on span "[MEDICAL_DATA] 30 Mg Oral Tablet" at bounding box center [254, 62] width 133 height 13
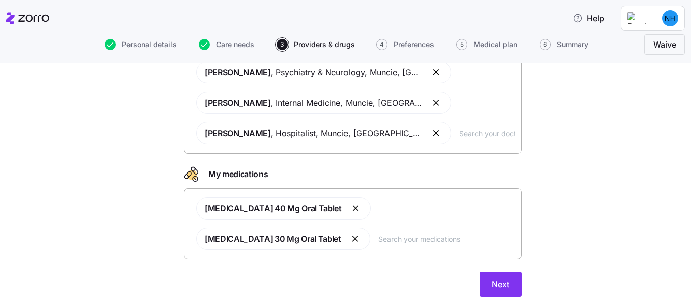
click at [378, 236] on input "text" at bounding box center [446, 238] width 137 height 11
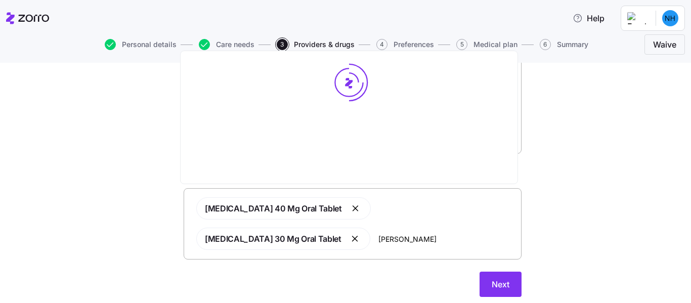
type input "lisin"
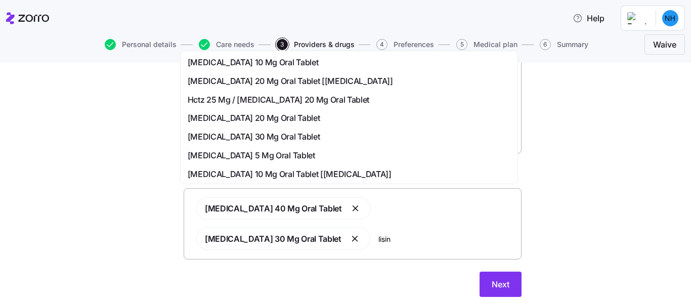
click at [342, 234] on span "[MEDICAL_DATA] 30 Mg Oral Tablet" at bounding box center [273, 239] width 137 height 10
click at [279, 209] on span "[MEDICAL_DATA] 40 Mg Oral Tablet" at bounding box center [273, 208] width 137 height 10
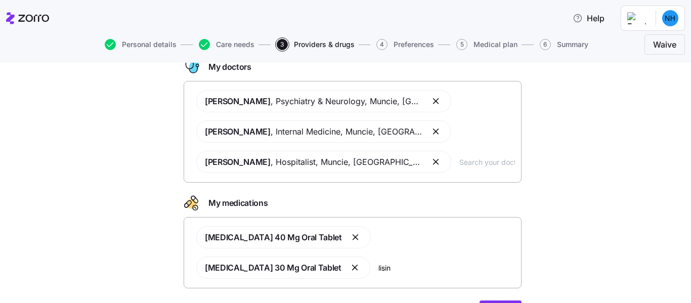
scroll to position [66, 0]
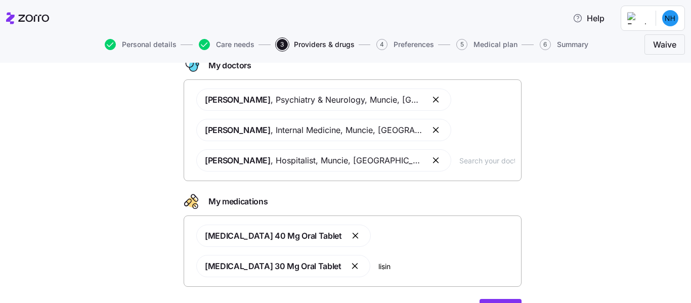
click at [284, 235] on span "[MEDICAL_DATA] 40 Mg Oral Tablet" at bounding box center [273, 236] width 137 height 10
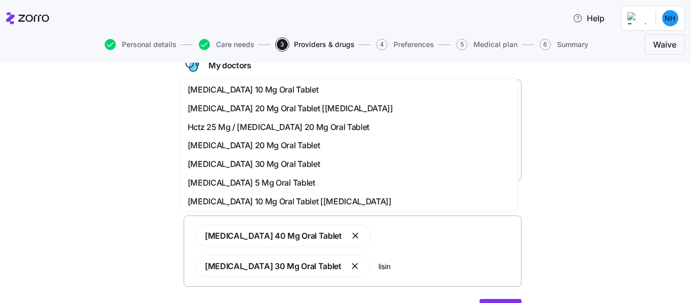
click at [275, 141] on span "[MEDICAL_DATA] 20 Mg Oral Tablet" at bounding box center [254, 145] width 133 height 13
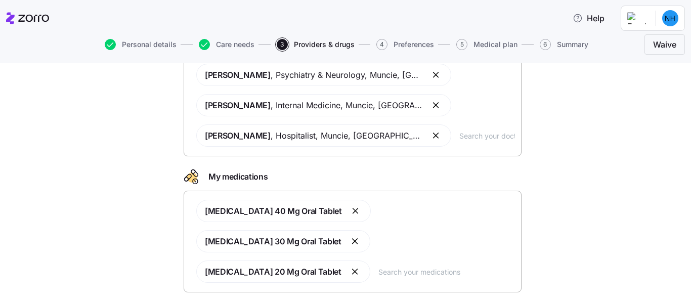
scroll to position [73, 0]
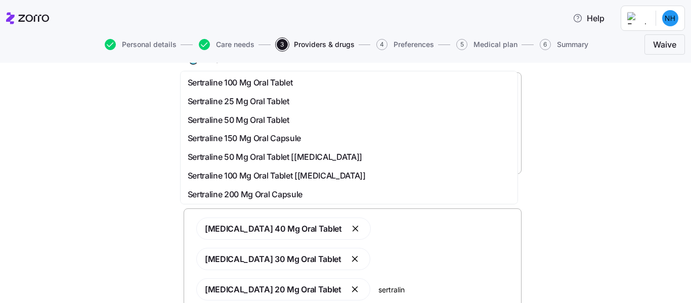
type input "sertraline"
click at [234, 177] on span "Sertraline 100 Mg Oral Tablet [[MEDICAL_DATA]]" at bounding box center [277, 175] width 178 height 13
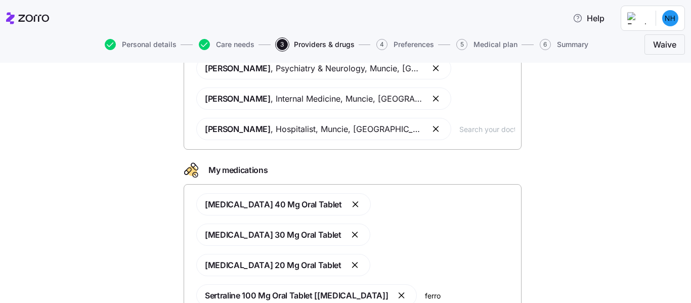
scroll to position [92, 0]
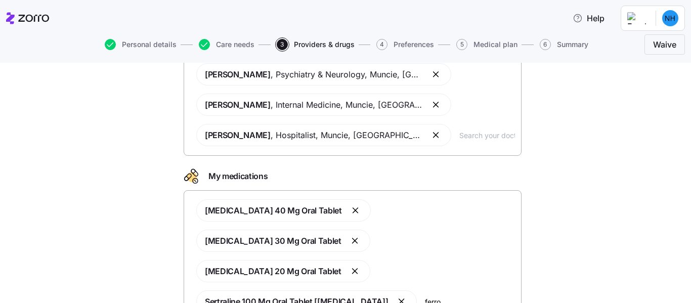
click at [406, 278] on div "[MEDICAL_DATA] 40 Mg Oral Tablet [MEDICAL_DATA] 30 Mg Oral Tablet [MEDICAL_DATA…" at bounding box center [352, 255] width 325 height 125
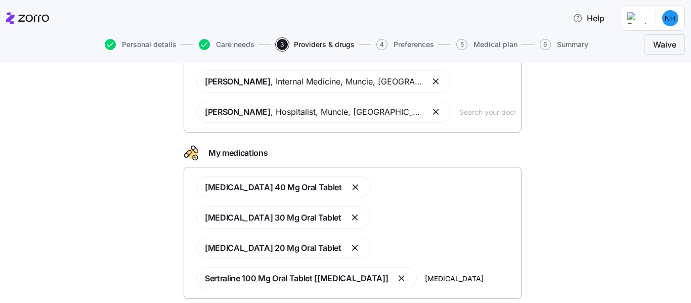
scroll to position [154, 0]
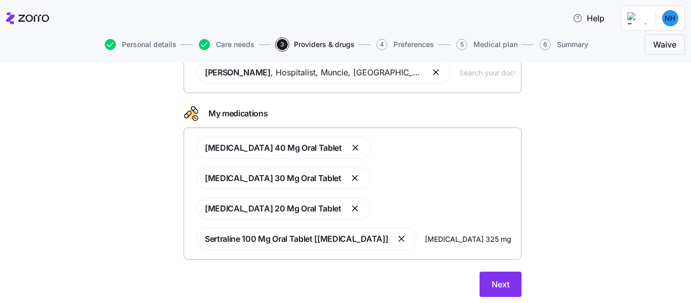
click at [499, 202] on div "[MEDICAL_DATA] 40 Mg Oral Tablet [MEDICAL_DATA] 30 Mg Oral Tablet [MEDICAL_DATA…" at bounding box center [352, 193] width 325 height 125
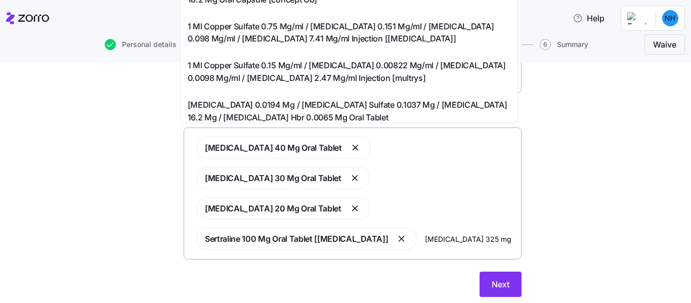
scroll to position [0, 0]
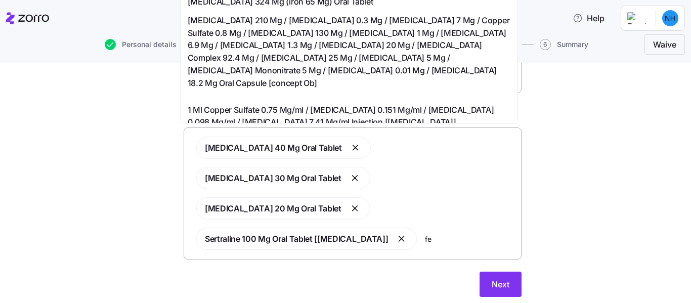
type input "f"
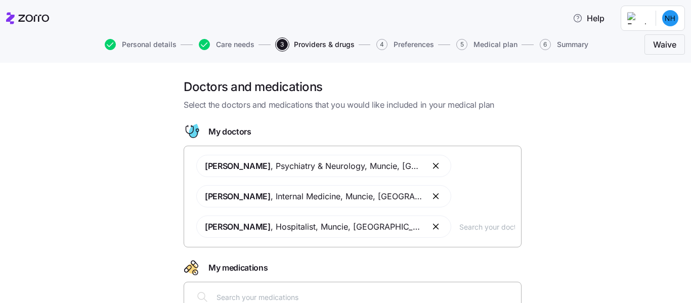
scroll to position [83, 0]
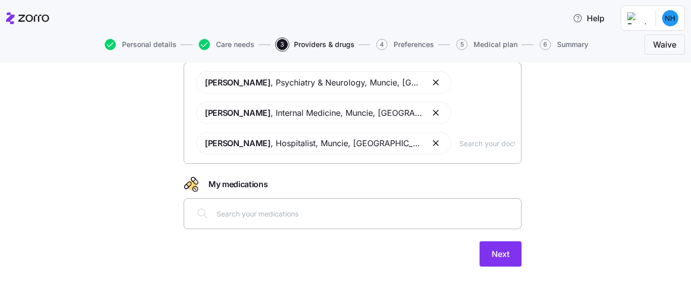
click at [227, 206] on div at bounding box center [352, 213] width 325 height 24
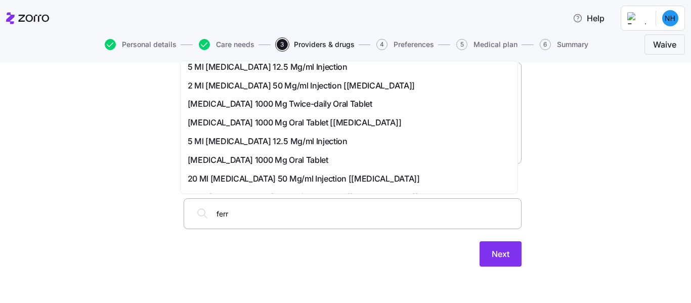
scroll to position [0, 0]
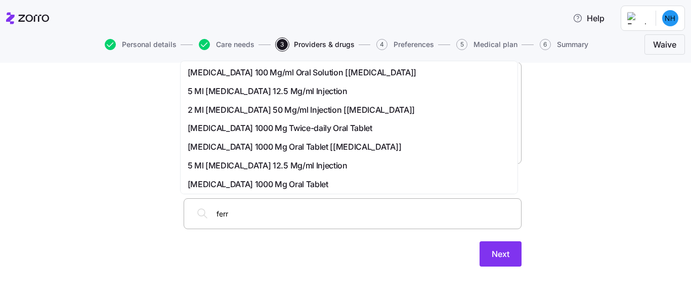
click at [246, 216] on input "ferr" at bounding box center [366, 213] width 299 height 11
type input "f"
type input "iron"
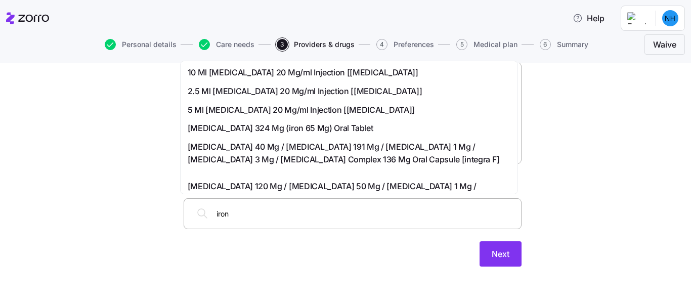
click at [319, 130] on span "[MEDICAL_DATA] 324 Mg (iron 65 Mg) Oral Tablet" at bounding box center [281, 128] width 186 height 13
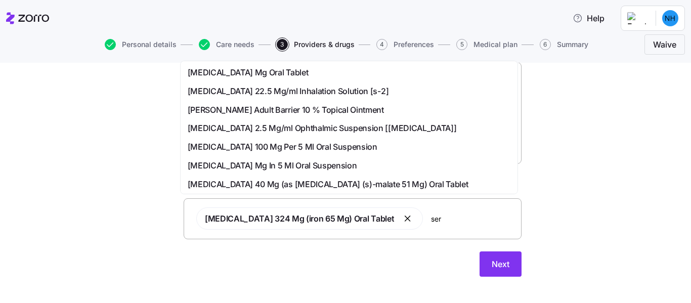
type input "sert"
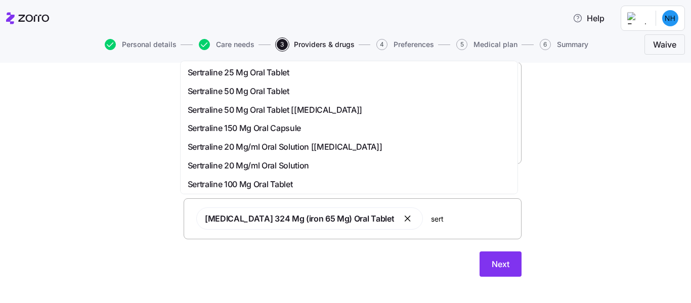
click at [281, 181] on span "Sertraline 100 Mg Oral Tablet" at bounding box center [240, 184] width 105 height 13
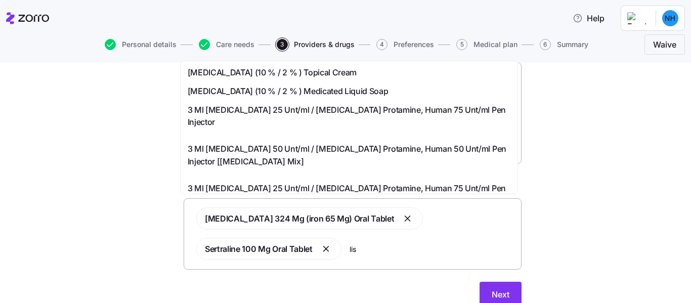
type input "lisn"
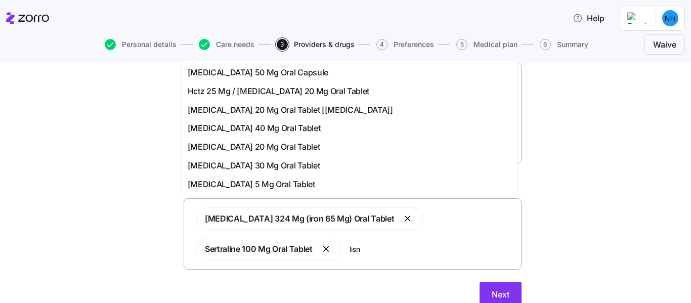
scroll to position [195, 0]
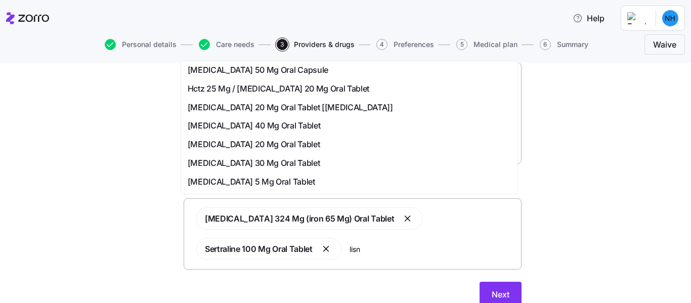
click at [273, 139] on span "[MEDICAL_DATA] 20 Mg Oral Tablet" at bounding box center [254, 144] width 133 height 13
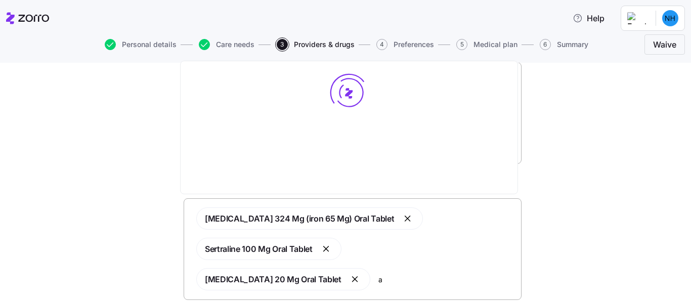
scroll to position [0, 0]
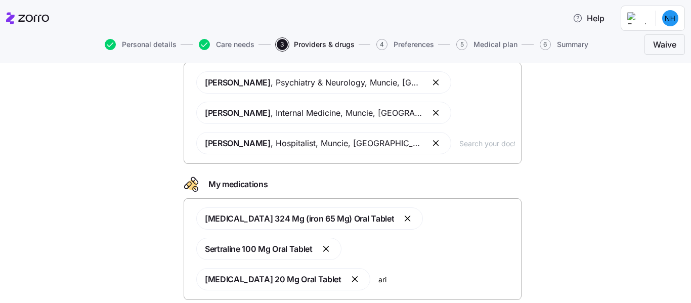
type input "arip"
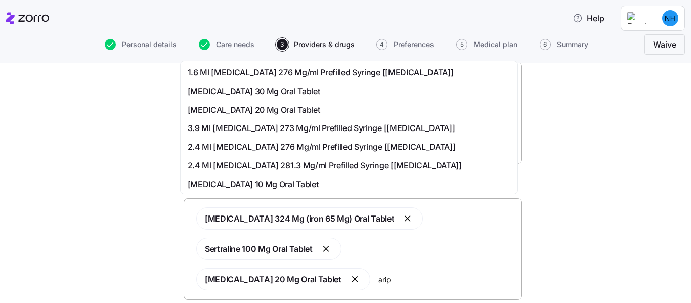
click at [242, 92] on span "[MEDICAL_DATA] 30 Mg Oral Tablet" at bounding box center [254, 91] width 133 height 13
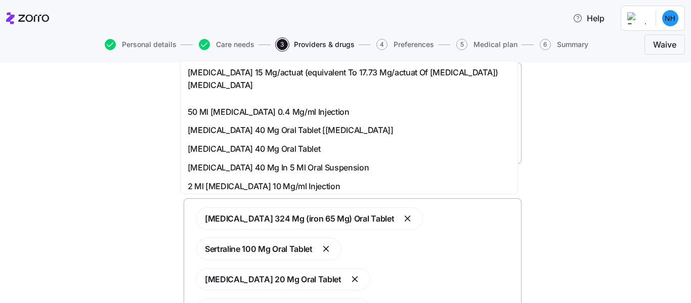
type input "[MEDICAL_DATA]"
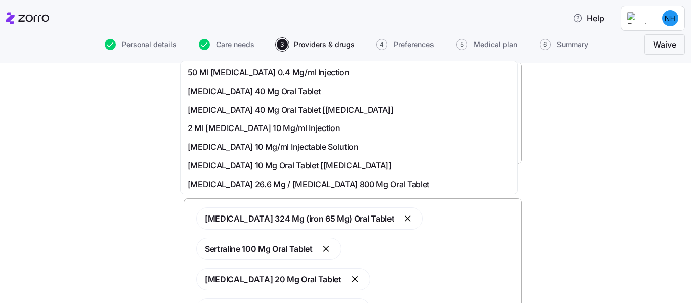
click at [242, 90] on span "[MEDICAL_DATA] 40 Mg Oral Tablet" at bounding box center [254, 91] width 133 height 13
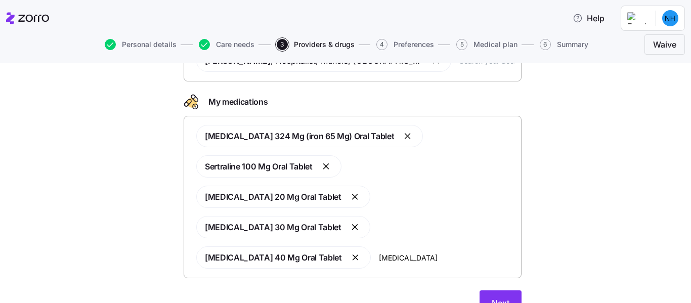
scroll to position [174, 0]
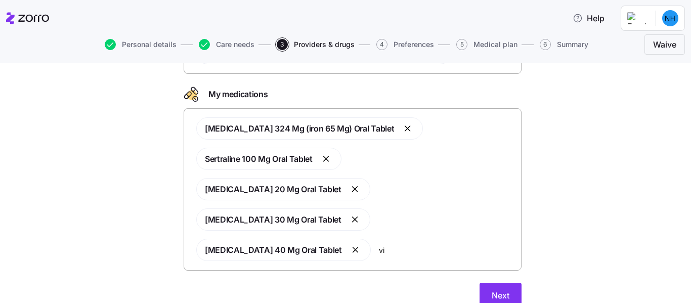
type input "v"
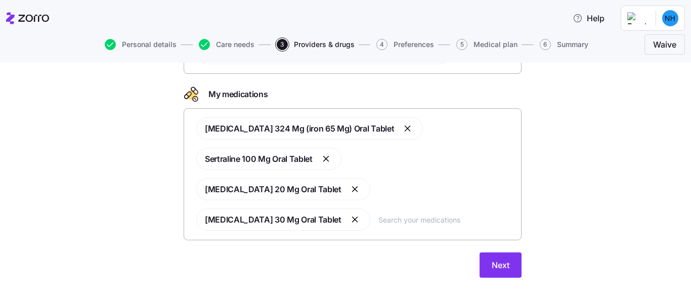
scroll to position [154, 0]
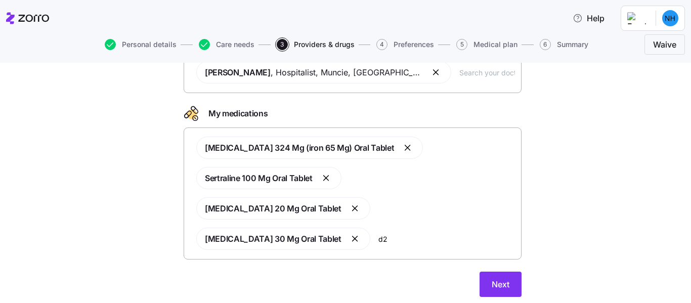
type input "d"
type input "v"
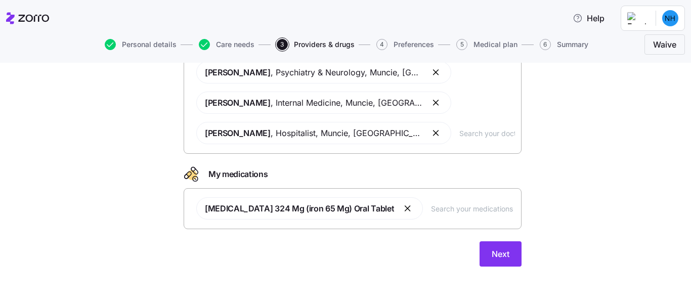
scroll to position [83, 0]
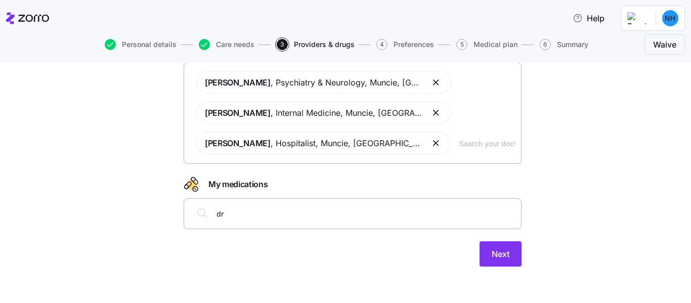
type input "d"
type input "5"
type input "d"
type input "v"
type input "d"
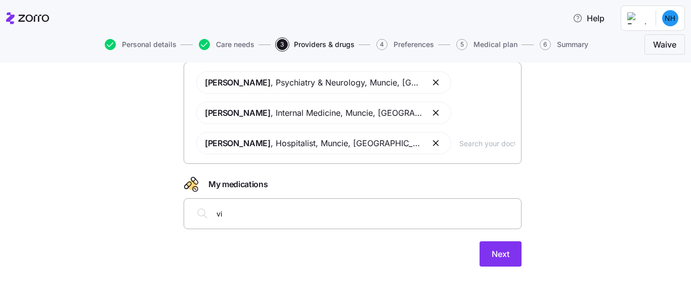
type input "v"
type input "[MEDICAL_DATA]"
click at [265, 215] on input "[MEDICAL_DATA]" at bounding box center [366, 213] width 299 height 11
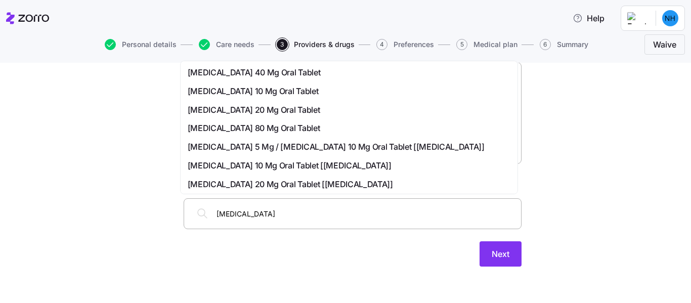
click at [283, 73] on span "[MEDICAL_DATA] 40 Mg Oral Tablet" at bounding box center [254, 72] width 133 height 13
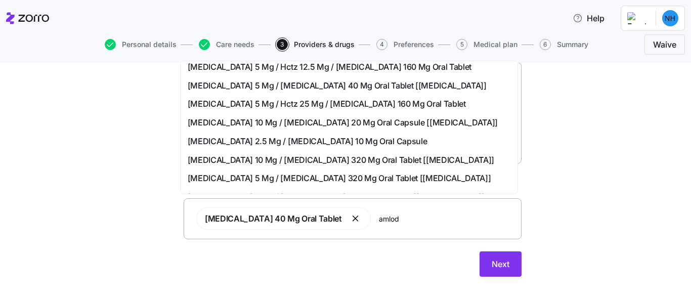
scroll to position [419, 0]
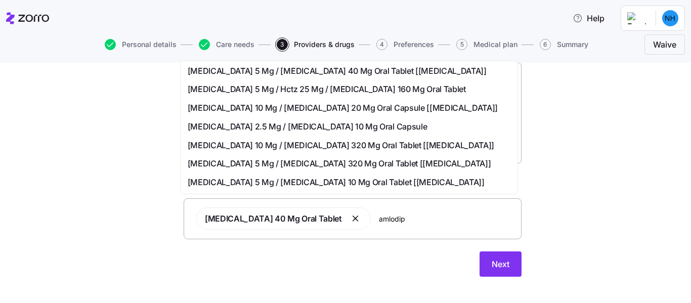
type input "amlodipi"
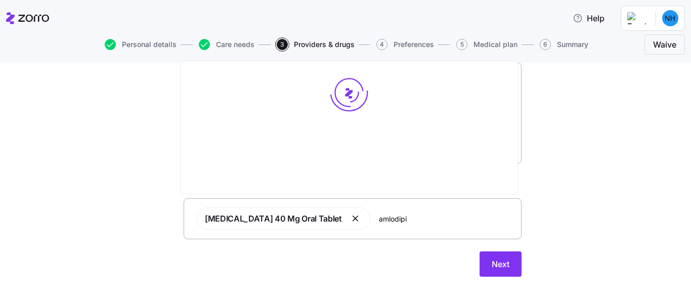
scroll to position [0, 0]
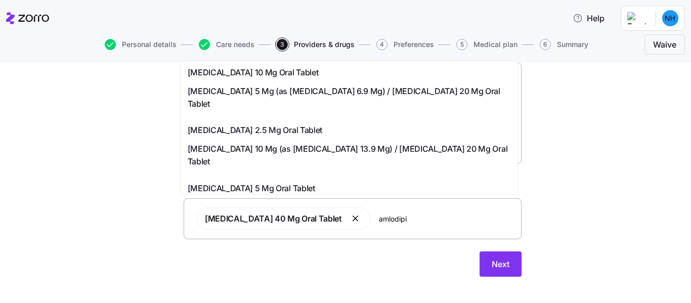
click at [229, 186] on span "[MEDICAL_DATA] 5 Mg Oral Tablet" at bounding box center [252, 188] width 128 height 13
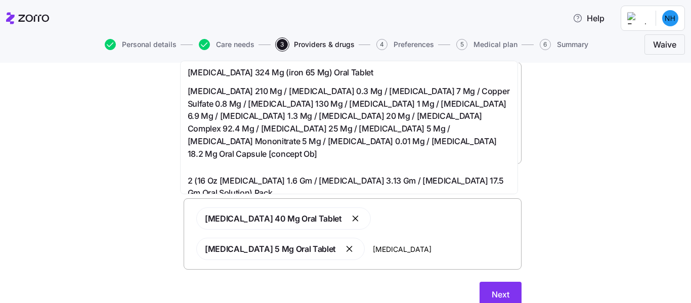
type input "[MEDICAL_DATA]"
click at [224, 77] on span "[MEDICAL_DATA] 324 Mg (iron 65 Mg) Oral Tablet" at bounding box center [281, 72] width 186 height 13
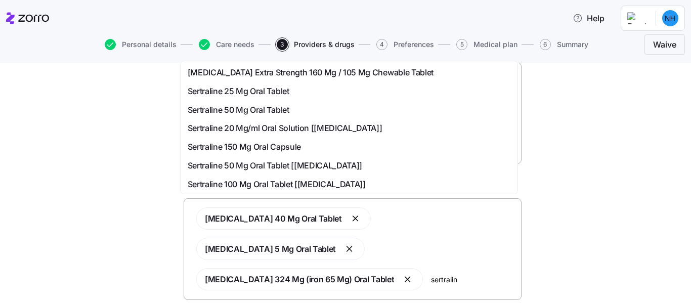
type input "sertraline"
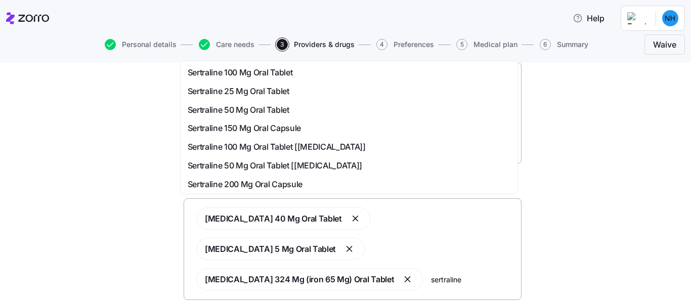
click at [232, 73] on span "Sertraline 100 Mg Oral Tablet" at bounding box center [240, 72] width 105 height 13
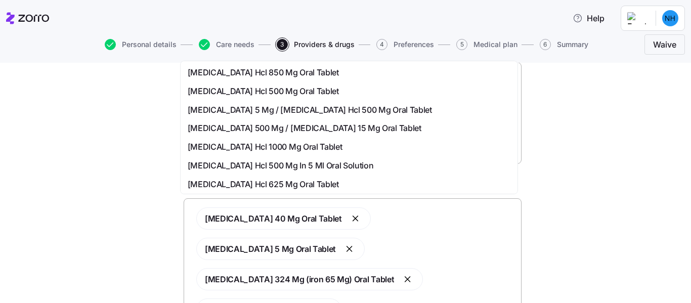
type input "[MEDICAL_DATA]"
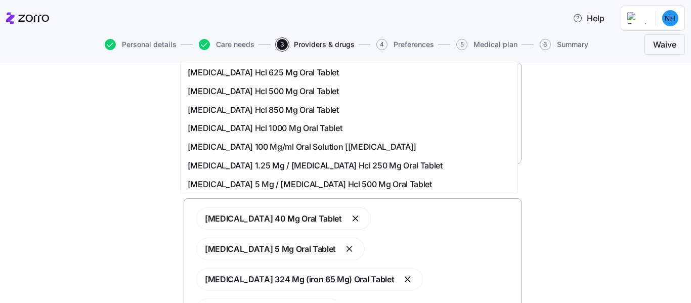
click at [238, 96] on span "[MEDICAL_DATA] Hcl 500 Mg Oral Tablet" at bounding box center [263, 91] width 151 height 13
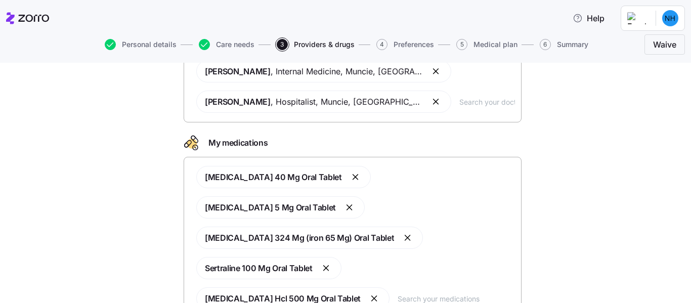
scroll to position [174, 0]
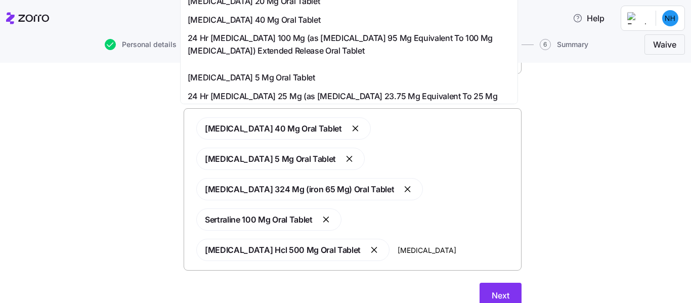
type input "[MEDICAL_DATA]"
click at [241, 0] on div at bounding box center [345, 1] width 691 height 2
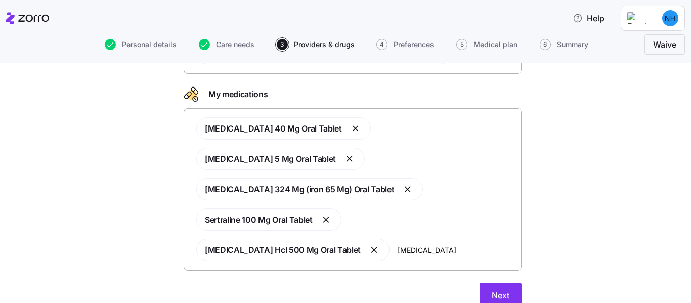
click at [398, 244] on input "[MEDICAL_DATA]" at bounding box center [456, 249] width 117 height 11
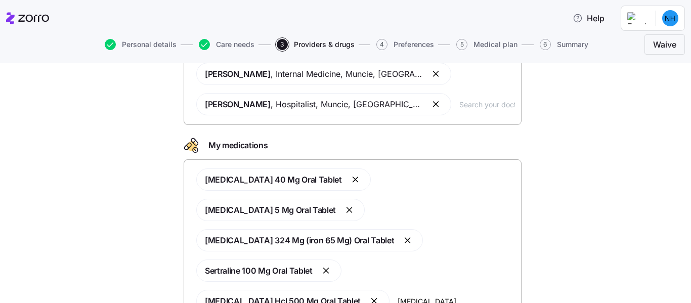
scroll to position [121, 0]
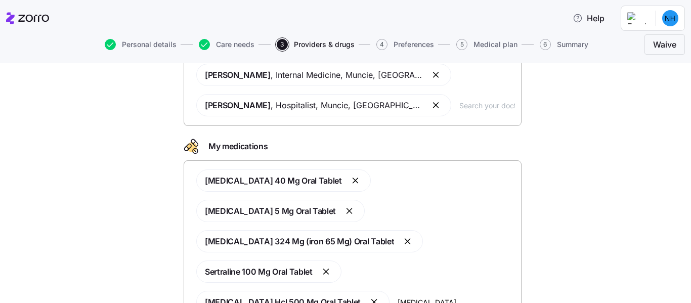
click at [398, 296] on input "[MEDICAL_DATA]" at bounding box center [456, 301] width 117 height 11
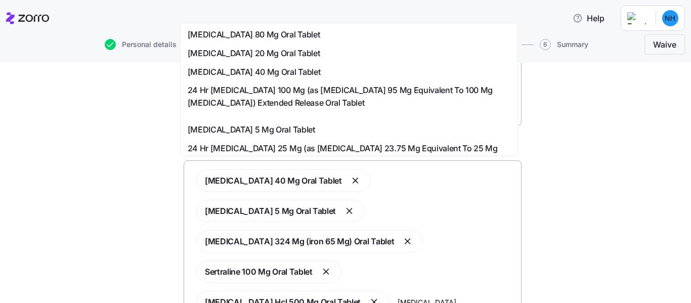
click at [259, 53] on span "[MEDICAL_DATA] 20 Mg Oral Tablet" at bounding box center [254, 53] width 133 height 13
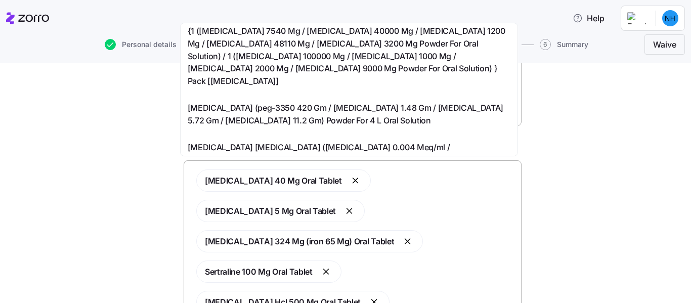
scroll to position [0, 0]
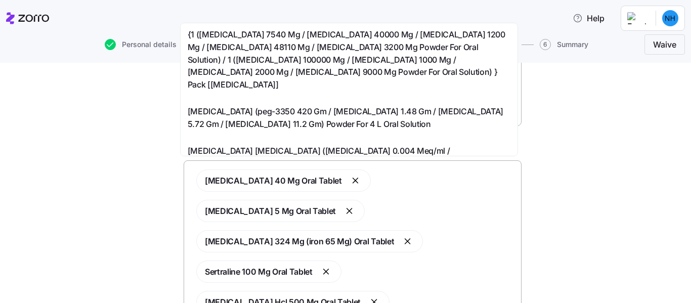
type input "[MEDICAL_DATA] [MEDICAL_DATA]"
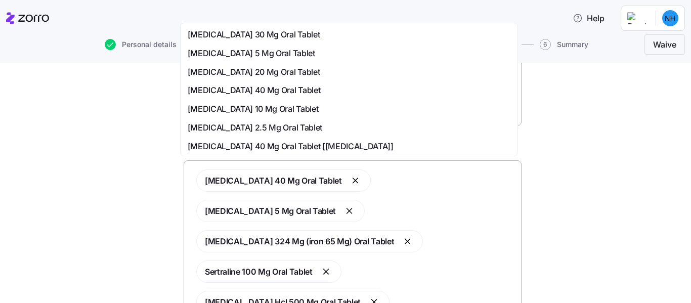
click at [273, 75] on span "[MEDICAL_DATA] 20 Mg Oral Tablet" at bounding box center [254, 72] width 133 height 13
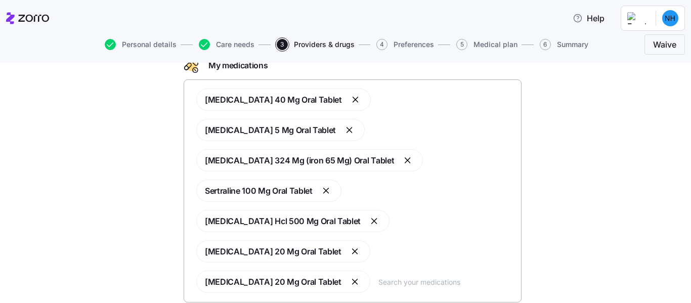
scroll to position [204, 0]
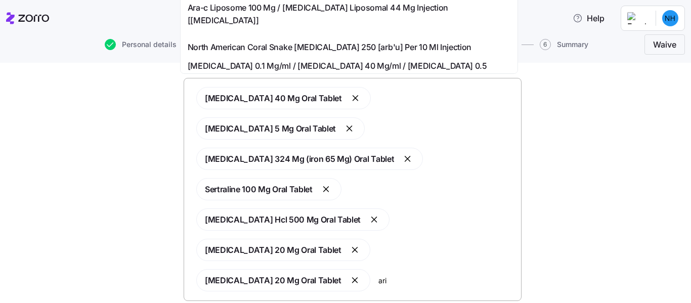
type input "arip"
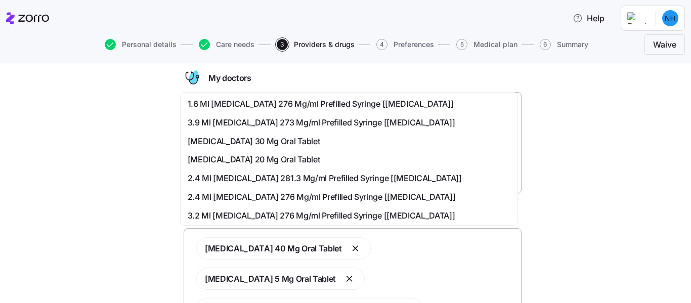
scroll to position [52, 0]
click at [259, 141] on span "[MEDICAL_DATA] 30 Mg Oral Tablet" at bounding box center [254, 141] width 133 height 13
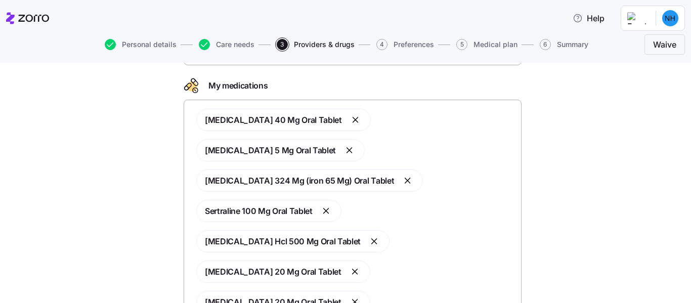
scroll to position [215, 0]
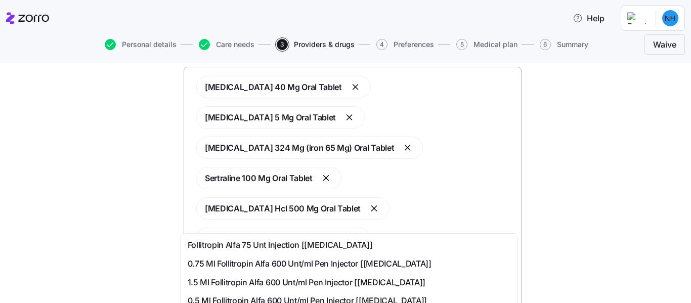
click at [626, 169] on div "Doctors and medications Select the doctors and medications that you would like …" at bounding box center [352, 117] width 649 height 506
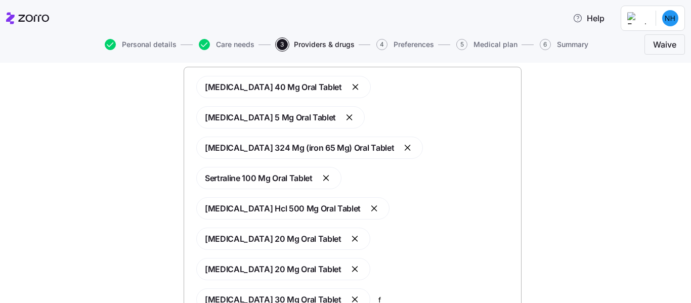
click at [443, 294] on input "f" at bounding box center [446, 299] width 137 height 11
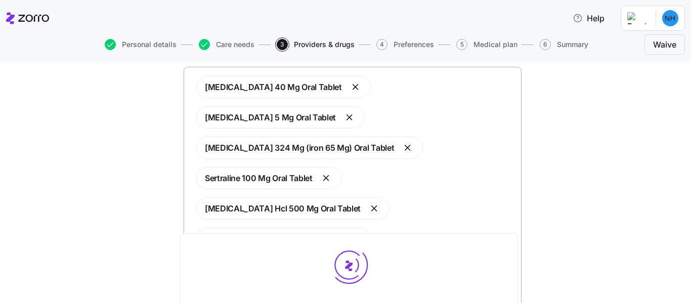
type input "[MEDICAL_DATA]"
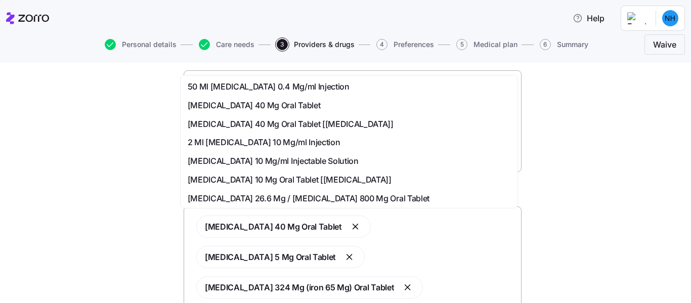
scroll to position [63, 0]
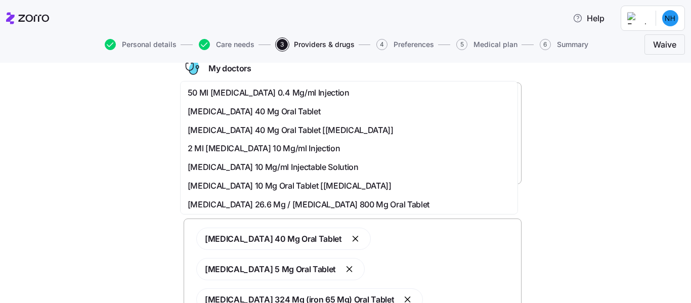
click at [270, 110] on span "[MEDICAL_DATA] 40 Mg Oral Tablet" at bounding box center [254, 111] width 133 height 13
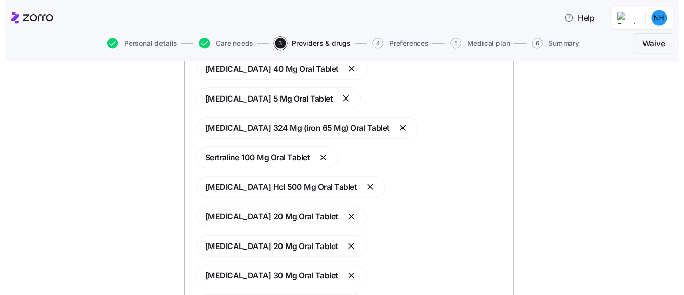
scroll to position [234, 0]
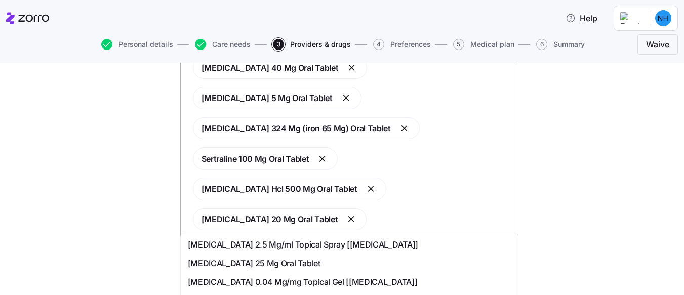
type input "[MEDICAL_DATA]"
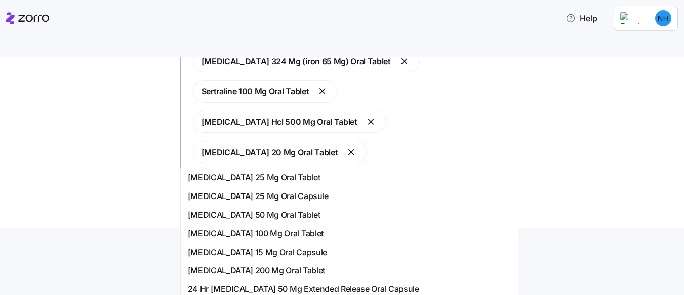
scroll to position [71, 0]
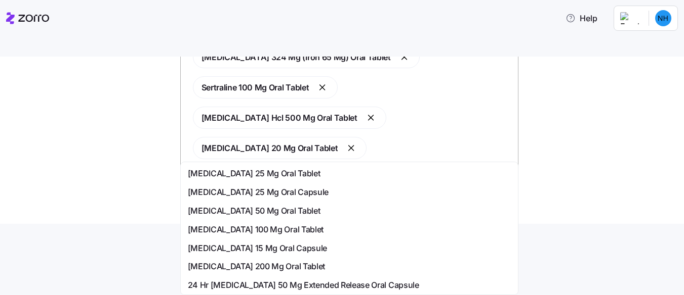
click at [236, 232] on span "[MEDICAL_DATA] 100 Mg Oral Tablet" at bounding box center [256, 230] width 136 height 13
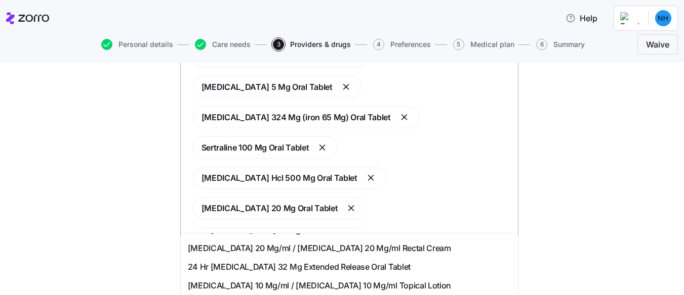
scroll to position [138, 0]
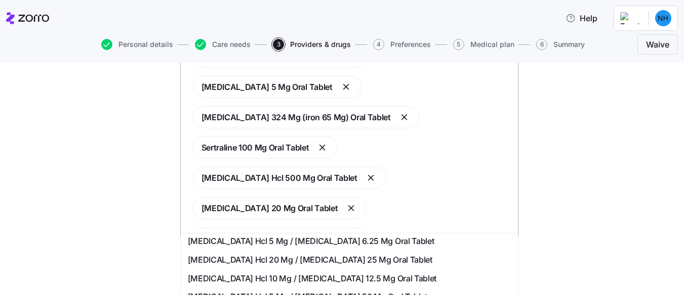
scroll to position [0, 0]
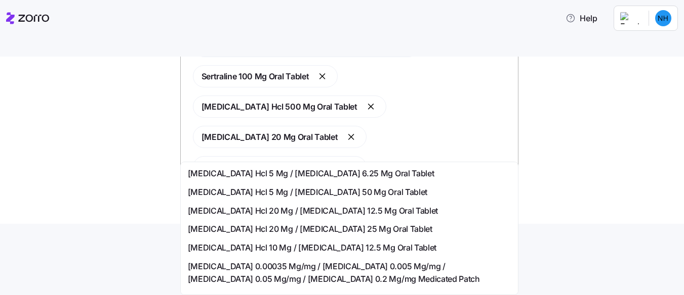
click at [417, 253] on input "hydrochlorothiazide12.5mg" at bounding box center [444, 258] width 133 height 11
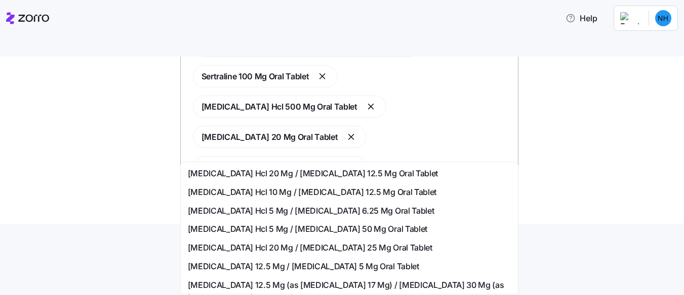
click at [432, 253] on input "[MEDICAL_DATA] 12.5mg" at bounding box center [444, 258] width 133 height 11
click at [447, 253] on input "[MEDICAL_DATA] 12.5mg" at bounding box center [444, 258] width 133 height 11
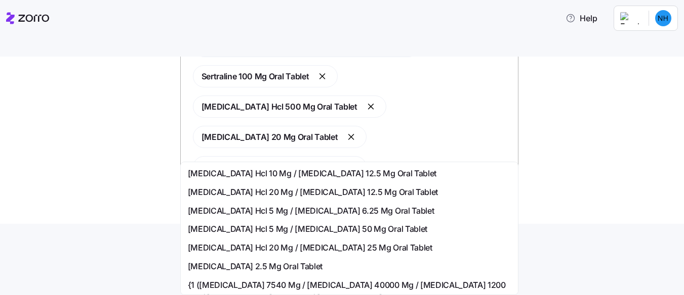
type input "[MEDICAL_DATA] 12.5mg pot chloride 10meq"
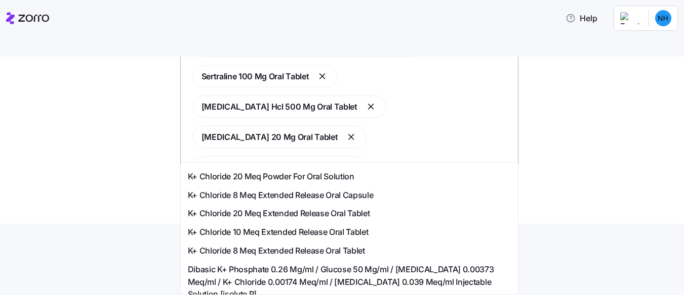
scroll to position [623, 0]
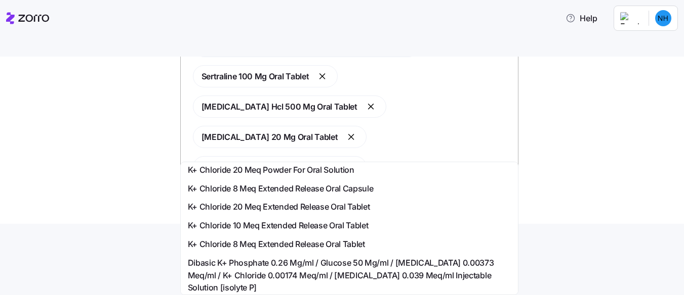
click at [299, 220] on span "K+ Chloride 10 Meq Extended Release Oral Tablet" at bounding box center [278, 226] width 181 height 13
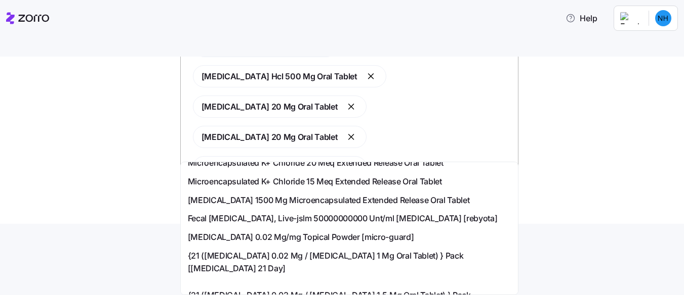
scroll to position [0, 0]
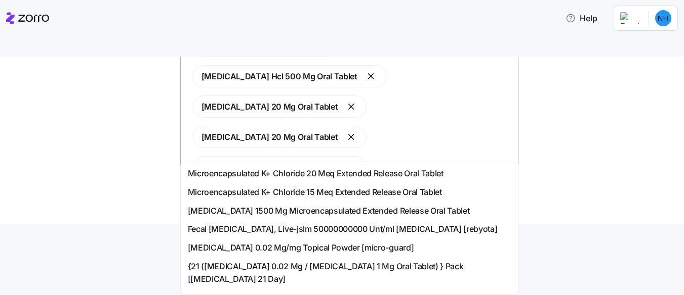
type input "microziade"
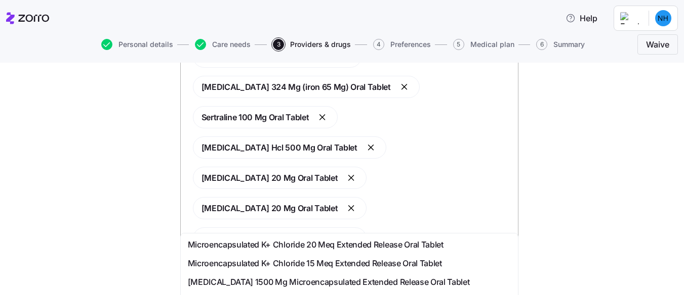
click at [478, 215] on div "[MEDICAL_DATA] 40 Mg Oral Tablet [MEDICAL_DATA] 5 Mg Oral Tablet [MEDICAL_DATA]…" at bounding box center [349, 178] width 325 height 338
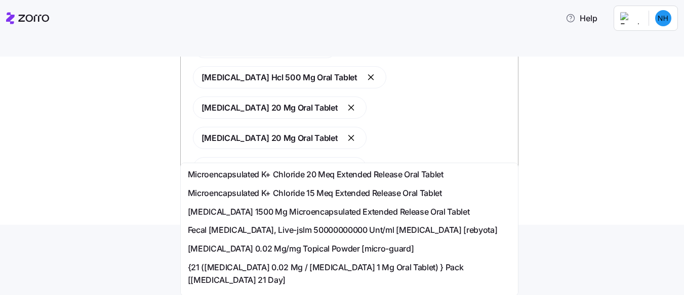
scroll to position [480, 0]
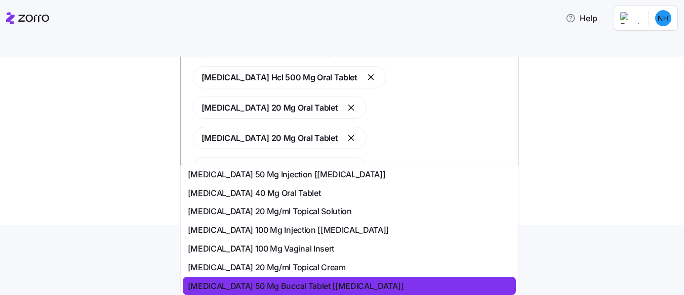
click at [465, 254] on input "microziade" at bounding box center [466, 259] width 90 height 11
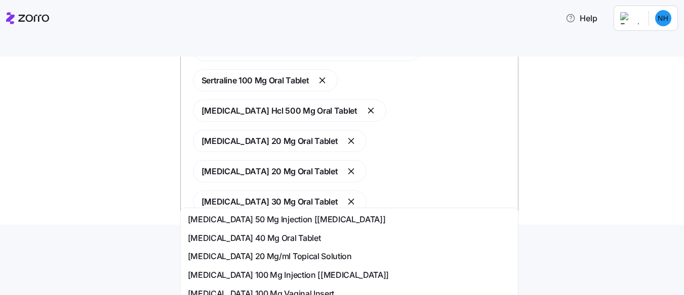
scroll to position [225, 0]
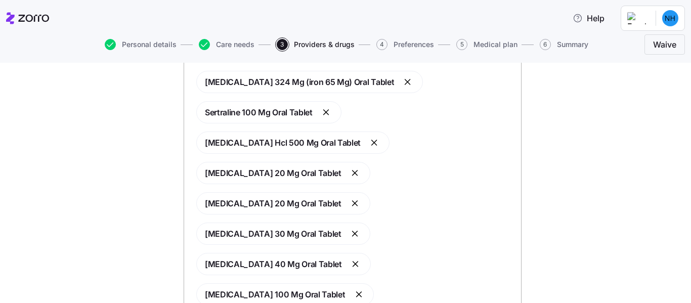
scroll to position [306, 0]
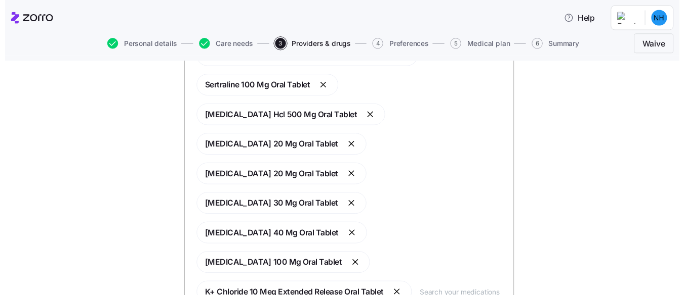
scroll to position [276, 0]
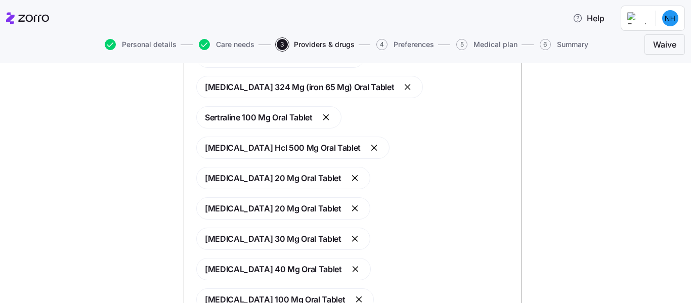
type input "mict"
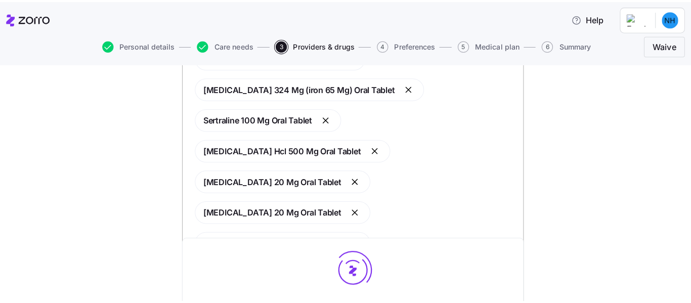
scroll to position [0, 0]
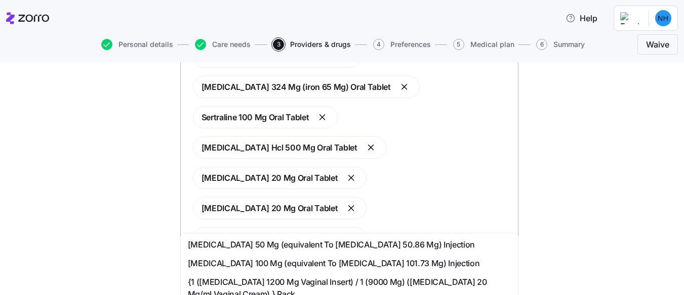
click at [392, 278] on span "{1 ([MEDICAL_DATA] 1200 Mg Vaginal Insert) / 1 (9000 Mg) ([MEDICAL_DATA] 20 Mg/…" at bounding box center [349, 288] width 323 height 25
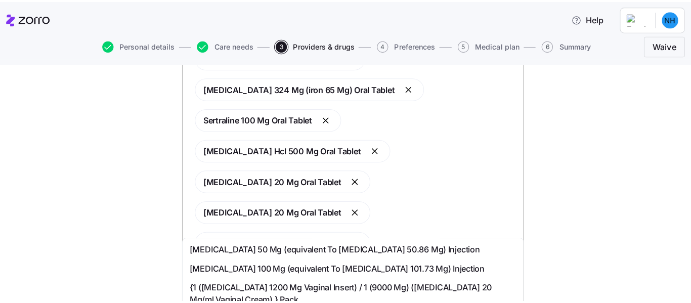
scroll to position [306, 0]
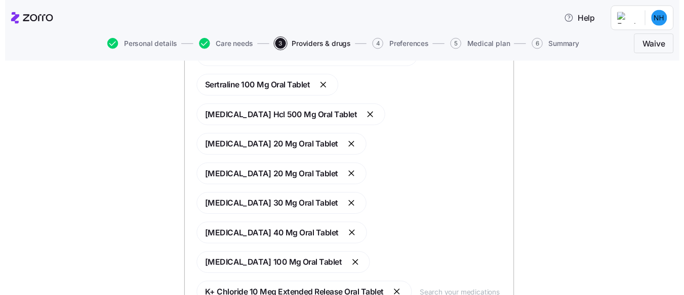
scroll to position [276, 0]
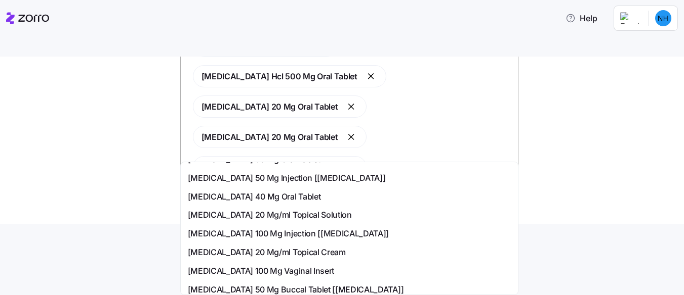
scroll to position [481, 0]
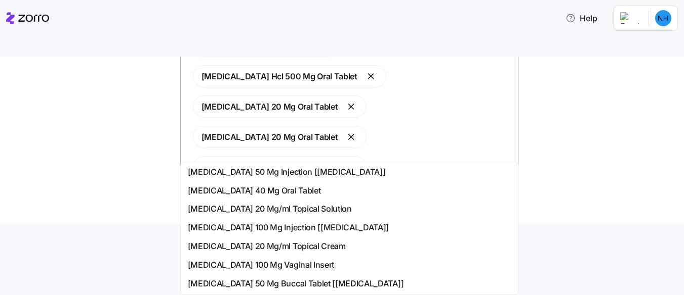
type input "[MEDICAL_DATA]"
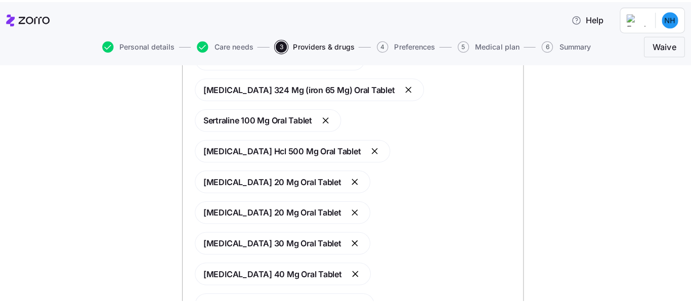
scroll to position [0, 0]
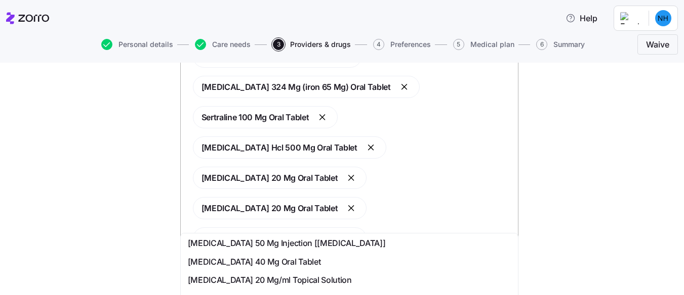
click at [293, 256] on div "[MEDICAL_DATA] 40 Mg Oral Tablet" at bounding box center [349, 262] width 323 height 13
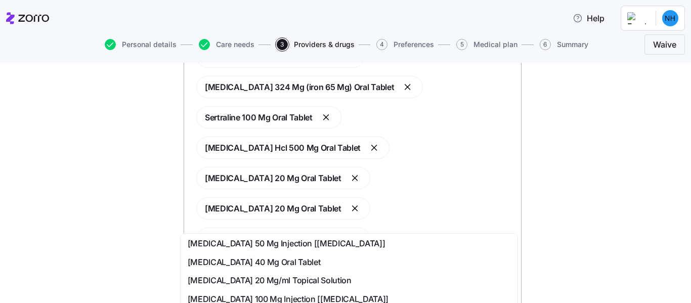
scroll to position [306, 0]
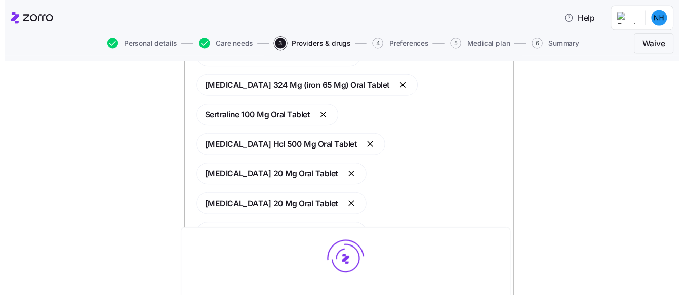
scroll to position [0, 0]
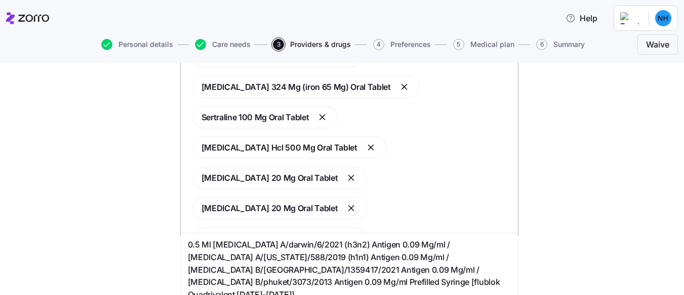
type input "hctz"
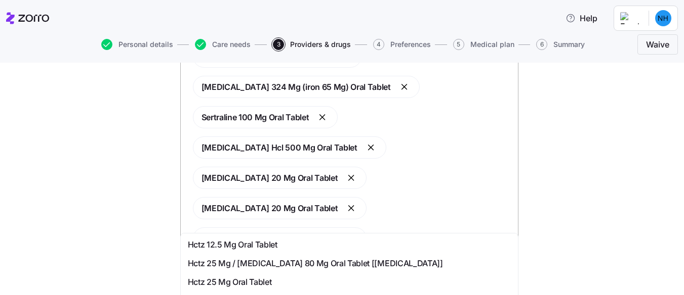
scroll to position [51, 0]
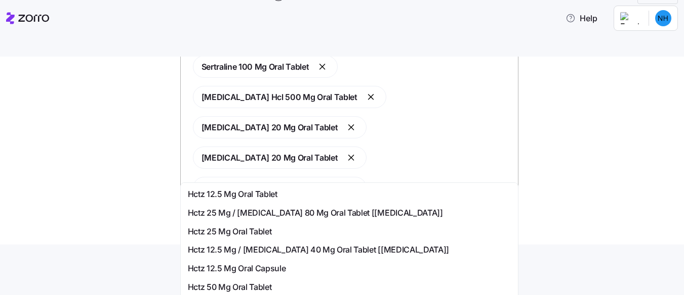
click at [239, 192] on span "Hctz 12.5 Mg Oral Tablet" at bounding box center [233, 194] width 90 height 13
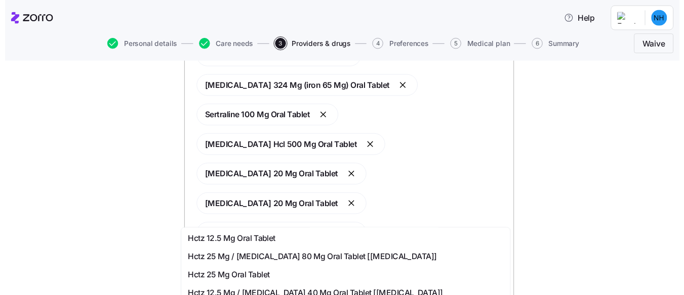
scroll to position [306, 0]
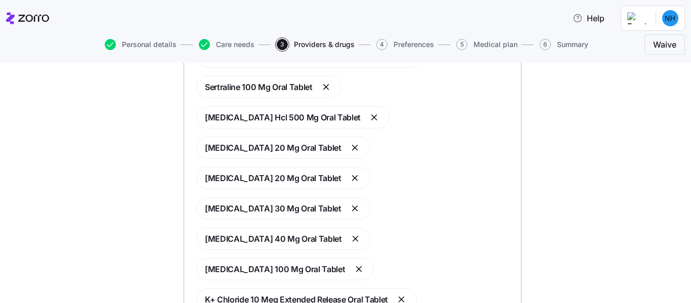
type input "50,000"
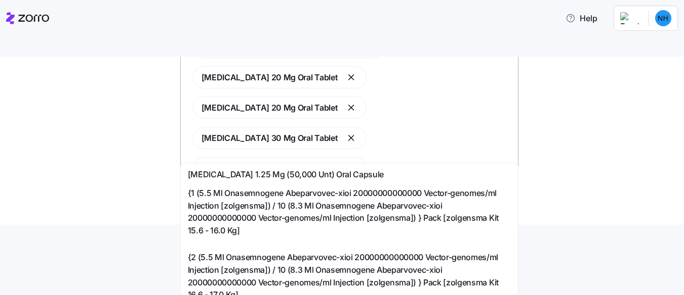
scroll to position [71, 0]
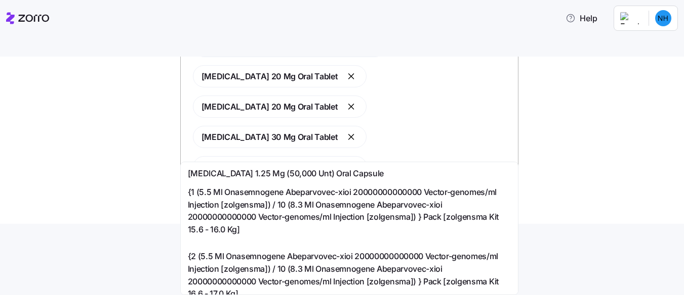
click at [279, 174] on span "[MEDICAL_DATA] 1.25 Mg (50,000 Unt) Oral Capsule" at bounding box center [286, 173] width 196 height 13
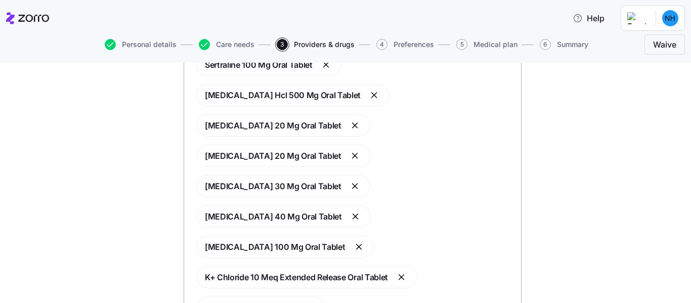
scroll to position [330, 0]
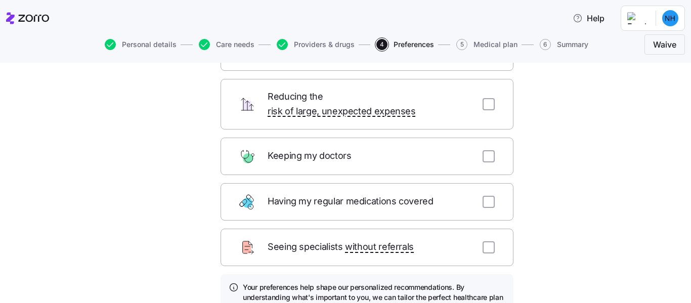
scroll to position [91, 0]
click at [484, 149] on input "checkbox" at bounding box center [489, 155] width 12 height 12
checkbox input "true"
click at [485, 195] on input "checkbox" at bounding box center [489, 201] width 12 height 12
checkbox input "true"
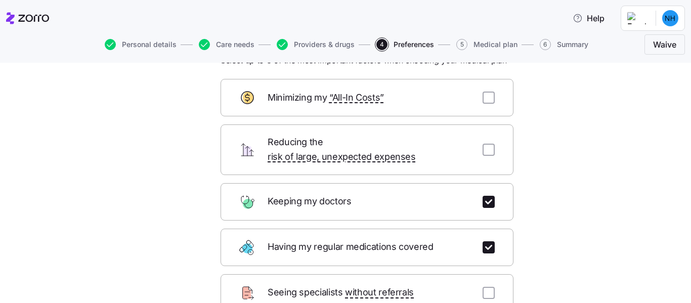
scroll to position [27, 0]
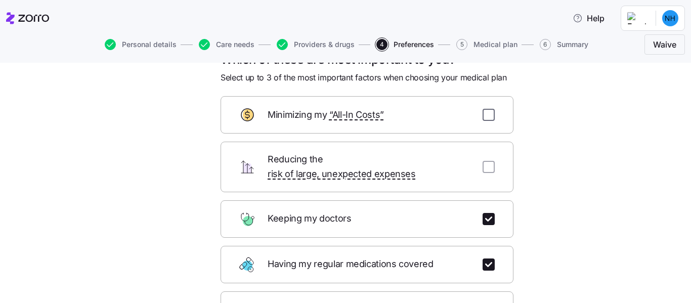
click at [483, 112] on input "checkbox" at bounding box center [489, 115] width 12 height 12
checkbox input "true"
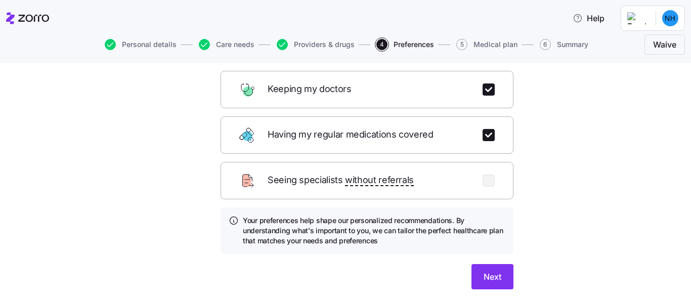
scroll to position [179, 0]
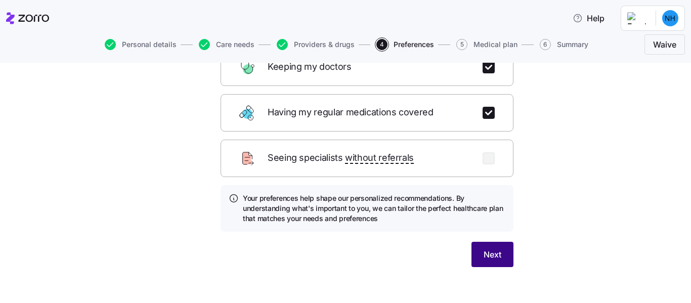
click at [490, 248] on span "Next" at bounding box center [493, 254] width 18 height 12
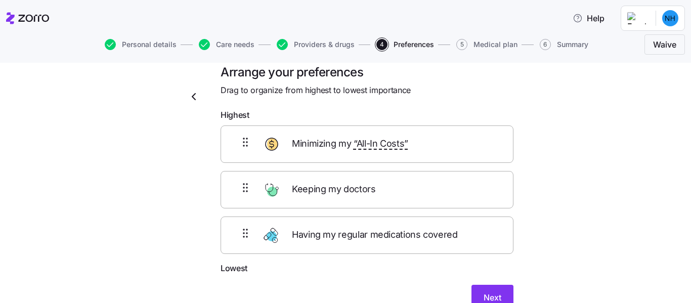
scroll to position [0, 0]
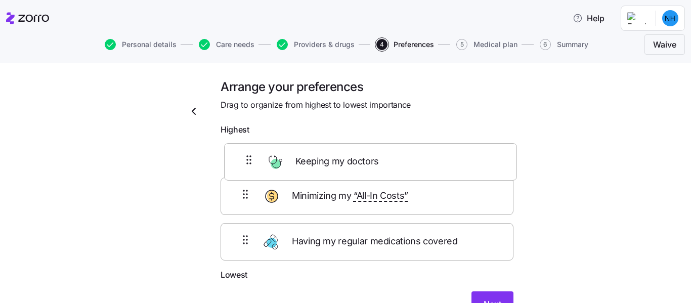
drag, startPoint x: 250, startPoint y: 211, endPoint x: 259, endPoint y: 162, distance: 50.4
click at [259, 162] on div "Minimizing my “All-In Costs” Keeping my doctors Having my regular medications c…" at bounding box center [367, 204] width 293 height 129
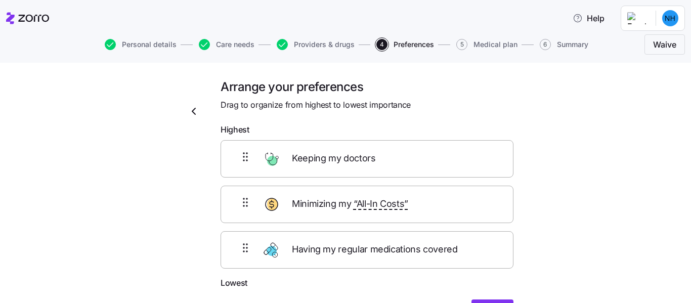
scroll to position [1, 0]
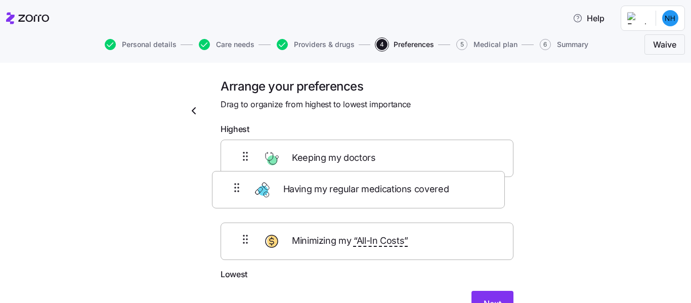
drag, startPoint x: 286, startPoint y: 260, endPoint x: 284, endPoint y: 196, distance: 63.3
click at [284, 196] on div "Keeping my doctors Minimizing my “All-In Costs” Having my regular medications c…" at bounding box center [367, 204] width 293 height 129
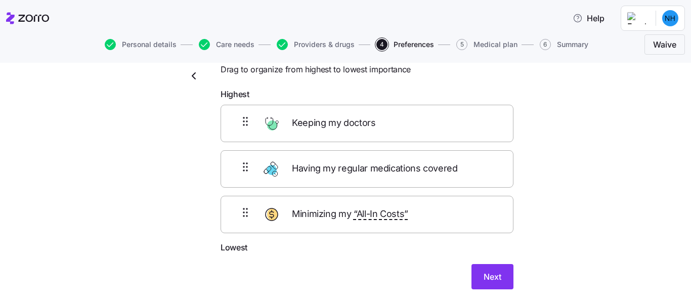
scroll to position [70, 0]
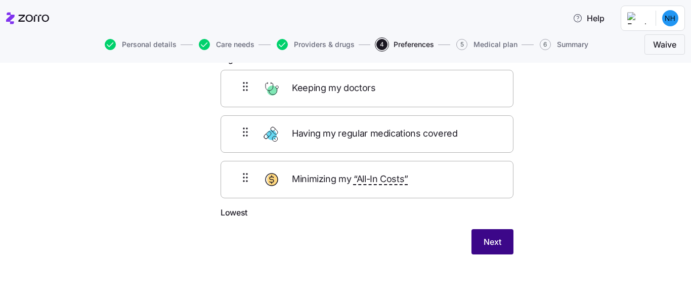
click at [475, 249] on button "Next" at bounding box center [493, 241] width 42 height 25
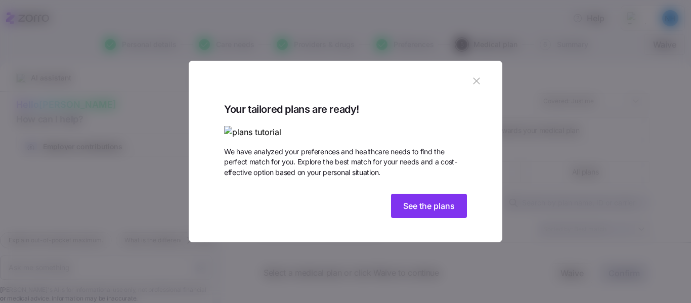
scroll to position [31, 0]
click at [429, 212] on span "See the plans" at bounding box center [429, 206] width 52 height 12
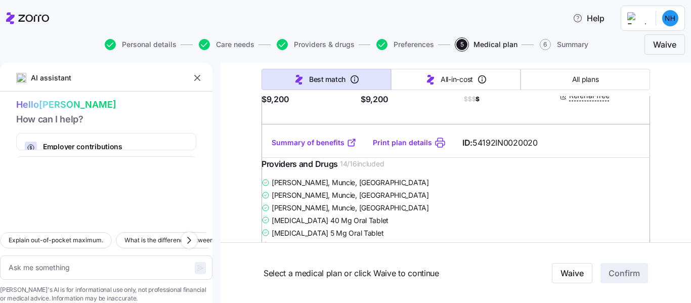
scroll to position [0, 0]
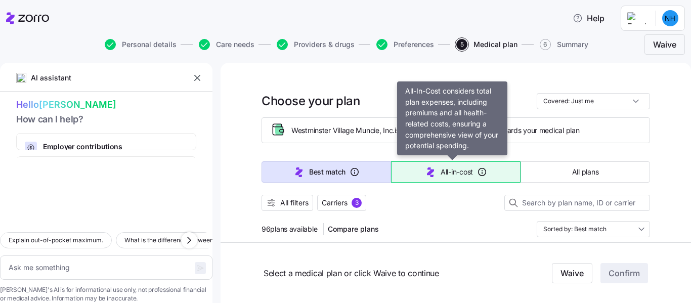
click at [456, 168] on span "All-in-cost" at bounding box center [457, 172] width 32 height 10
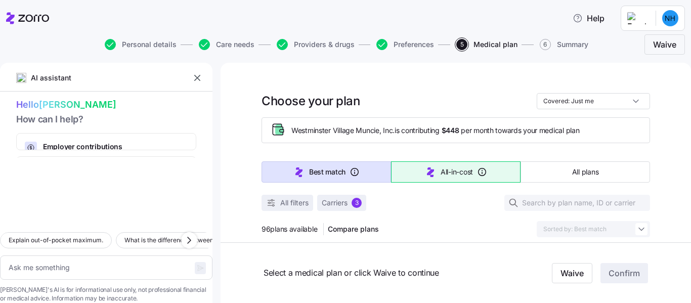
type textarea "x"
type input "Sorted by: All-in-cost"
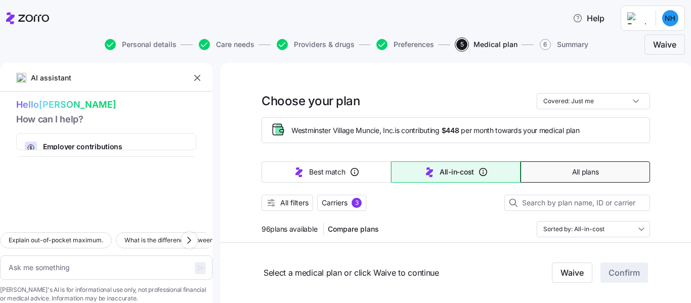
click at [582, 179] on button "All plans" at bounding box center [586, 171] width 130 height 21
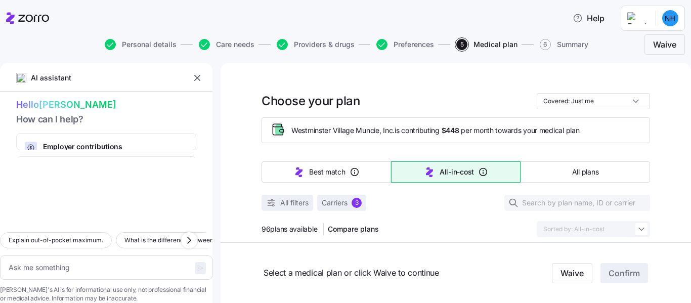
type textarea "x"
type input "Sorted by: Premium"
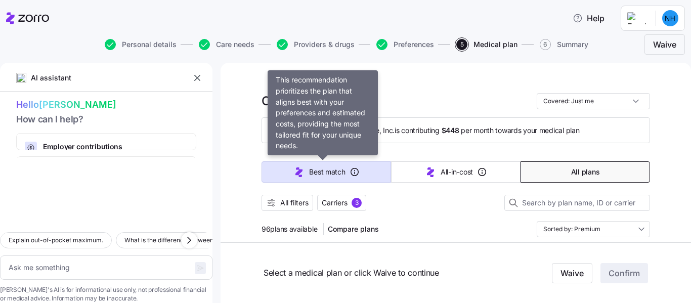
click at [309, 173] on span "Best match" at bounding box center [327, 172] width 36 height 10
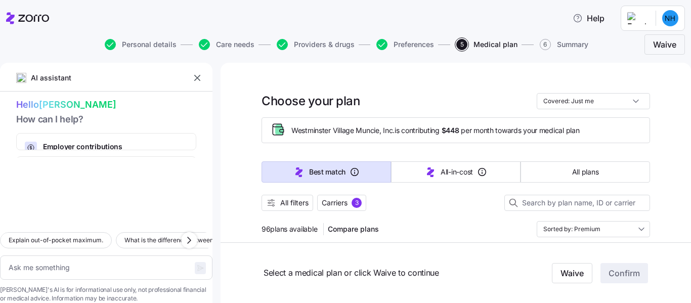
type textarea "x"
type input "Sorted by: Best match"
click at [360, 225] on span "Compare plans" at bounding box center [353, 229] width 51 height 10
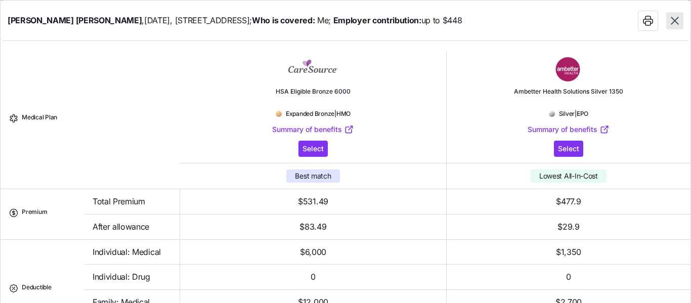
click at [672, 18] on icon "button" at bounding box center [675, 21] width 8 height 8
type textarea "x"
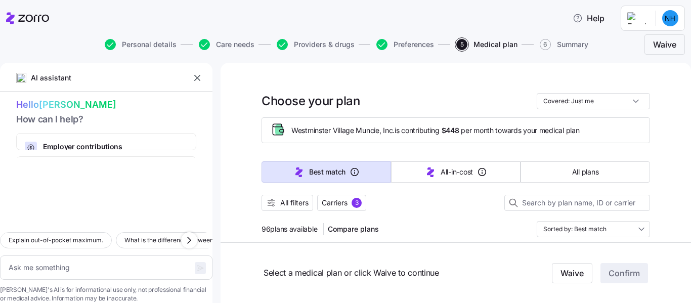
click at [652, 18] on html "Help Personal details Care needs Providers & drugs Preferences 5 Medical plan 6…" at bounding box center [345, 148] width 691 height 297
click at [657, 66] on div "Log out" at bounding box center [643, 61] width 39 height 11
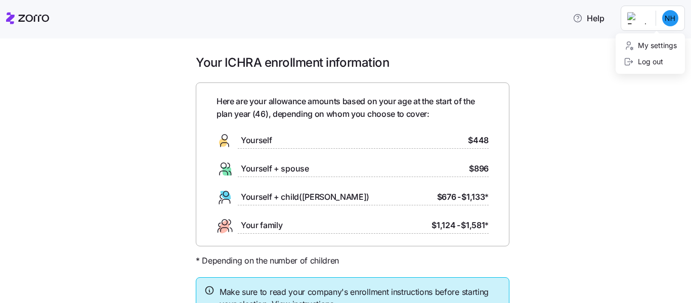
click at [667, 25] on html "Help Your ICHRA enrollment information Here are your allowance amounts based on…" at bounding box center [345, 148] width 691 height 297
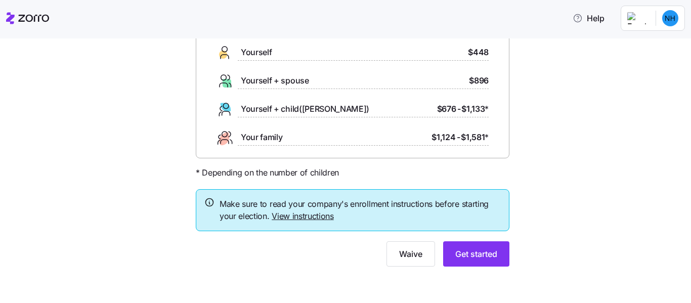
drag, startPoint x: 691, startPoint y: 106, endPoint x: 681, endPoint y: 209, distance: 103.2
click at [681, 209] on html "Help Your ICHRA enrollment information Here are your allowance amounts based on…" at bounding box center [345, 148] width 691 height 297
click at [672, 21] on html "Help Your ICHRA enrollment information Here are your allowance amounts based on…" at bounding box center [345, 148] width 691 height 297
click at [665, 51] on div "My settings" at bounding box center [650, 45] width 53 height 11
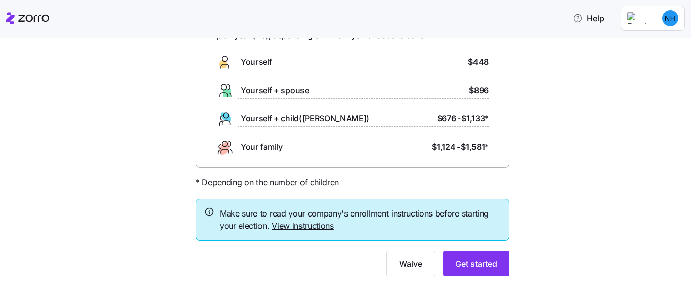
scroll to position [88, 0]
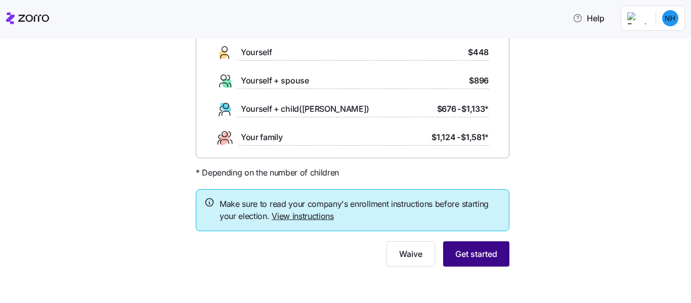
click at [458, 256] on span "Get started" at bounding box center [476, 254] width 42 height 12
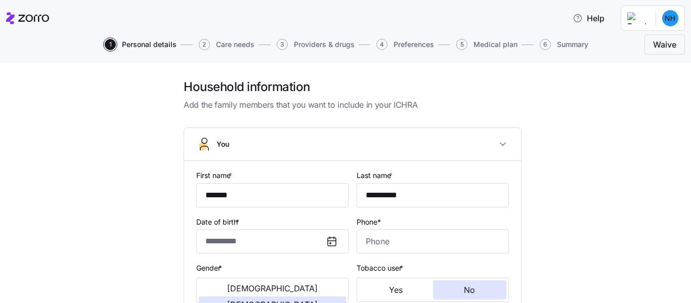
type input "*******"
type input "**********"
type input "ncdh1@hotmail.com"
type input "**********"
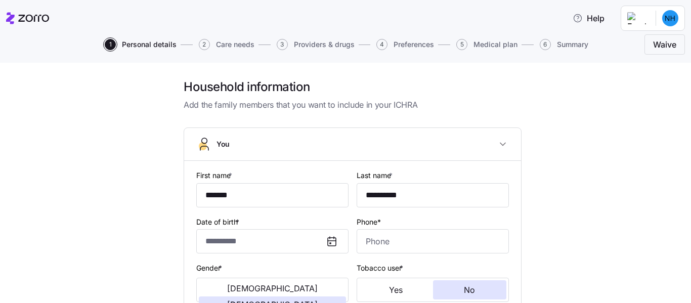
checkbox input "true"
type input "**********"
type input "(765) 284-8251"
type input "US citizen"
type input "Single"
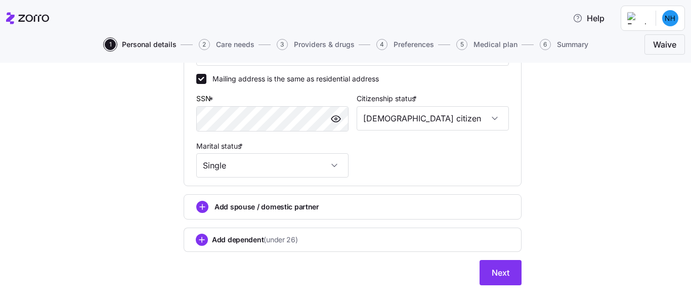
scroll to position [396, 0]
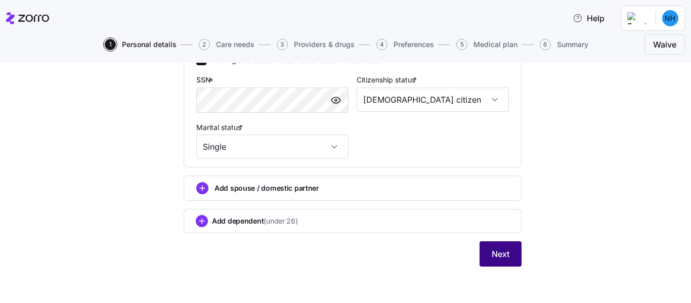
click at [492, 250] on span "Next" at bounding box center [501, 254] width 18 height 12
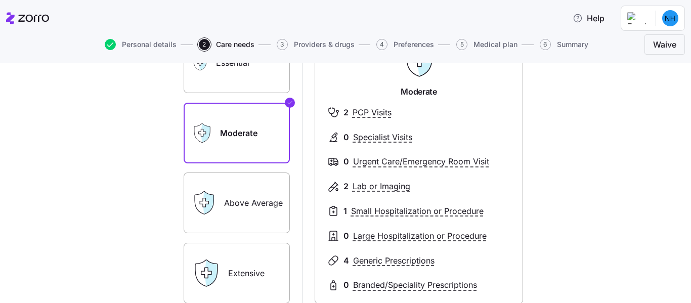
scroll to position [227, 0]
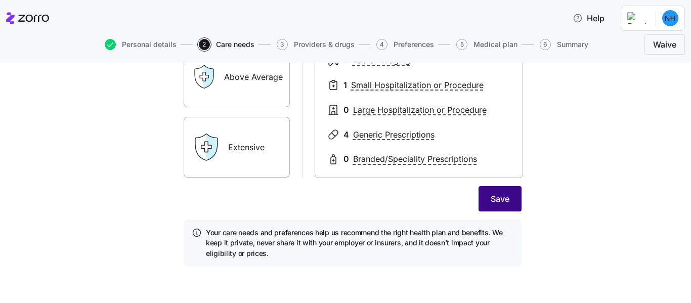
click at [496, 205] on span "Save" at bounding box center [500, 199] width 19 height 12
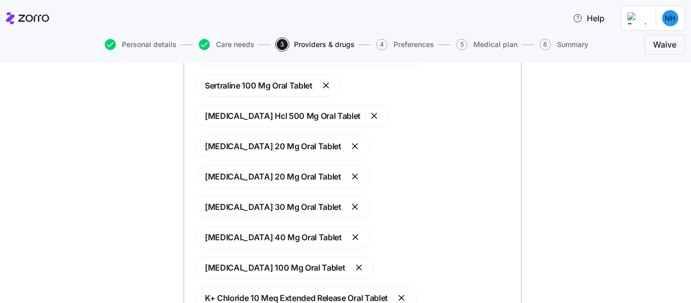
scroll to position [336, 0]
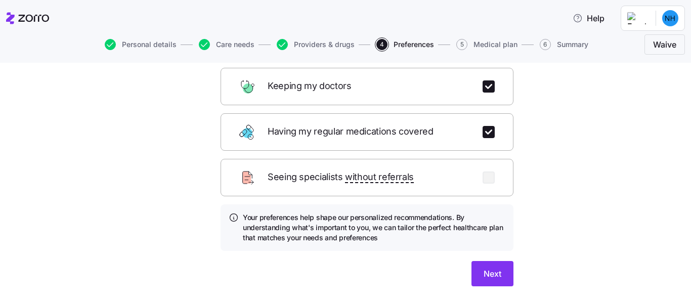
scroll to position [162, 0]
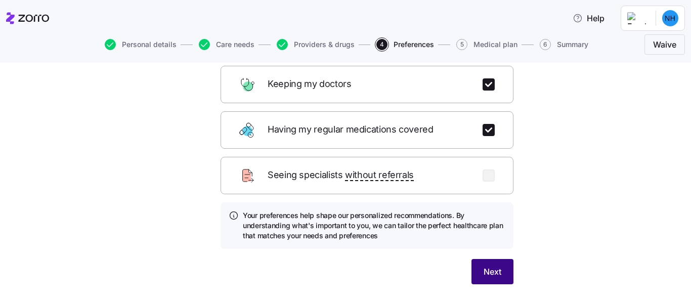
click at [491, 266] on span "Next" at bounding box center [493, 272] width 18 height 12
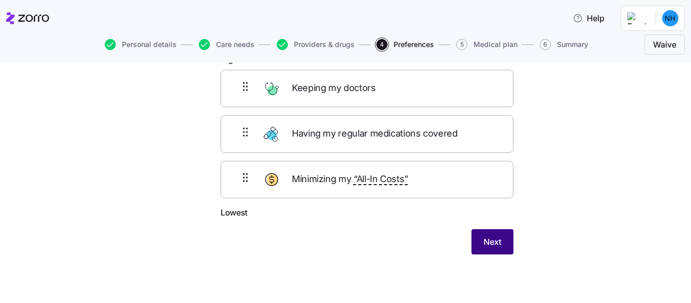
scroll to position [70, 0]
click at [492, 236] on span "Next" at bounding box center [493, 242] width 18 height 12
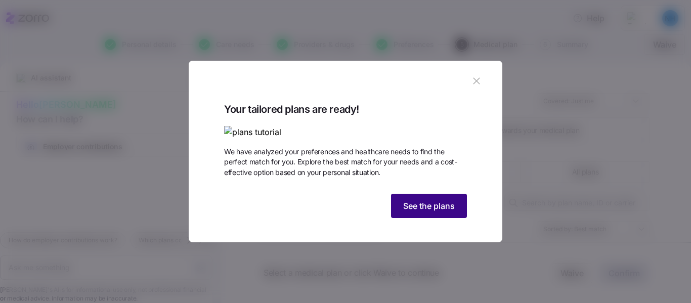
click at [441, 212] on span "See the plans" at bounding box center [429, 206] width 52 height 12
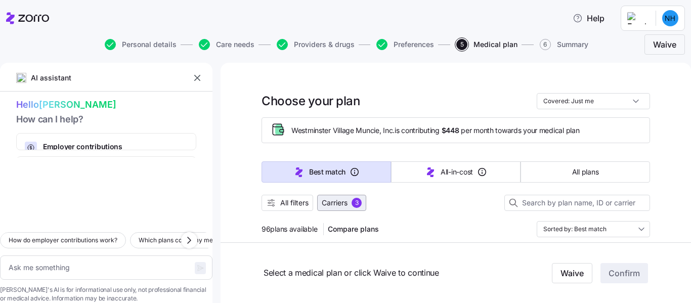
click at [352, 204] on div "3" at bounding box center [357, 203] width 10 height 10
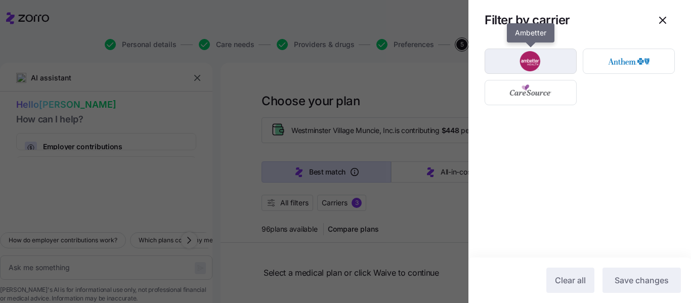
click at [525, 65] on img "button" at bounding box center [531, 61] width 74 height 20
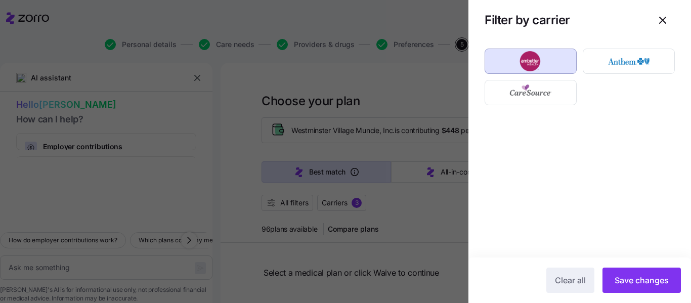
click at [521, 57] on img "button" at bounding box center [531, 61] width 74 height 20
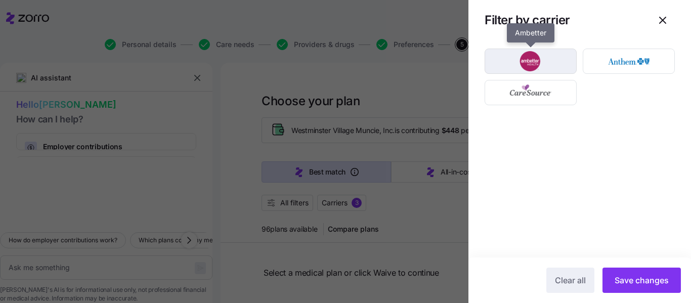
click at [521, 57] on img "button" at bounding box center [531, 61] width 74 height 20
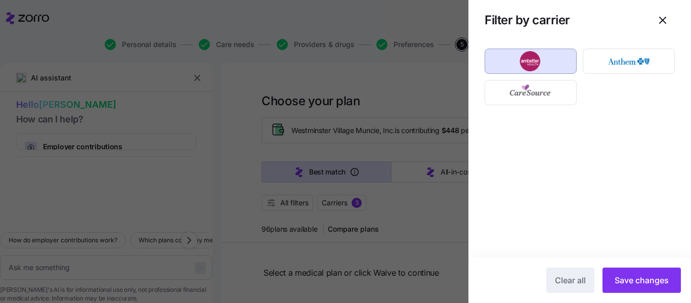
click at [513, 54] on img "button" at bounding box center [531, 61] width 74 height 20
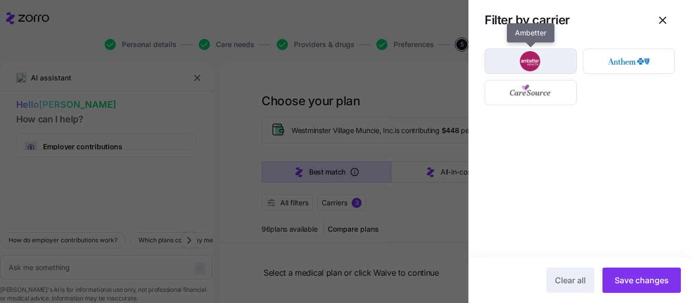
click at [513, 54] on img "button" at bounding box center [531, 61] width 74 height 20
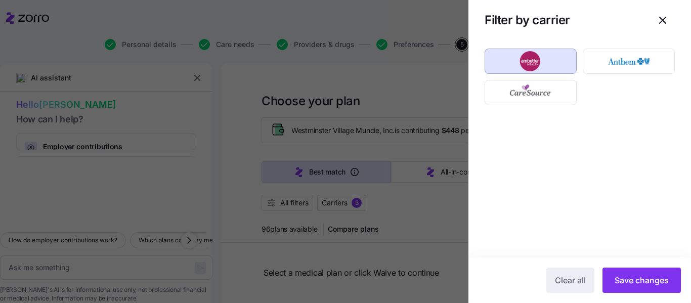
click at [513, 54] on img "button" at bounding box center [531, 61] width 74 height 20
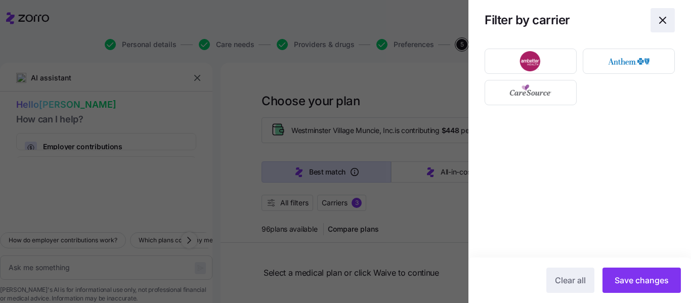
click at [659, 20] on icon "button" at bounding box center [663, 20] width 12 height 12
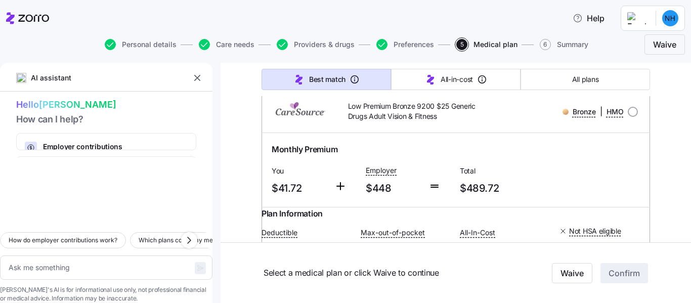
scroll to position [2634, 0]
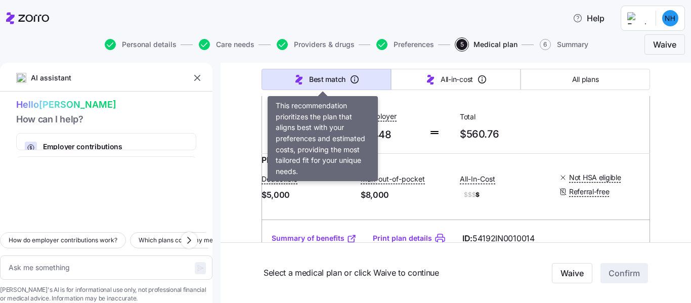
click at [354, 79] on icon "button" at bounding box center [355, 79] width 10 height 10
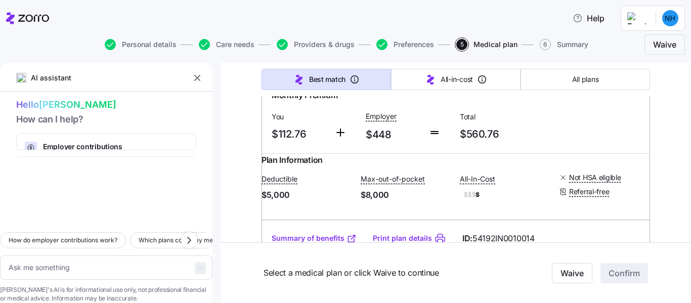
click at [354, 79] on icon "button" at bounding box center [355, 79] width 10 height 10
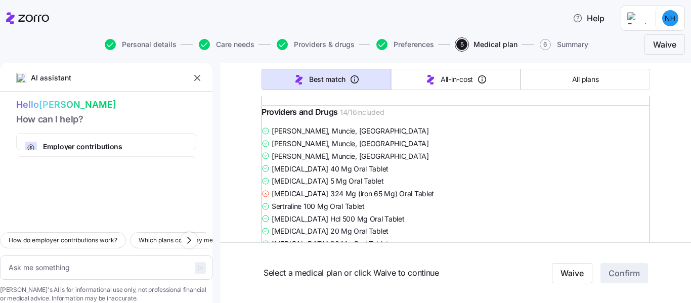
scroll to position [785, 0]
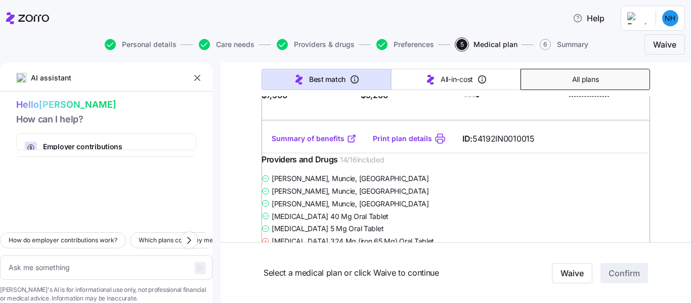
click at [608, 87] on button "All plans" at bounding box center [586, 79] width 130 height 21
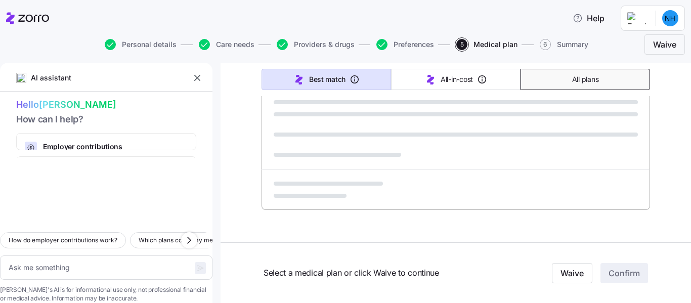
scroll to position [704, 0]
type textarea "x"
type input "Sorted by: Premium"
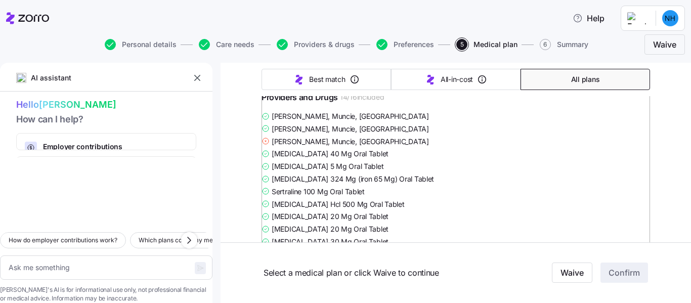
scroll to position [8902, 0]
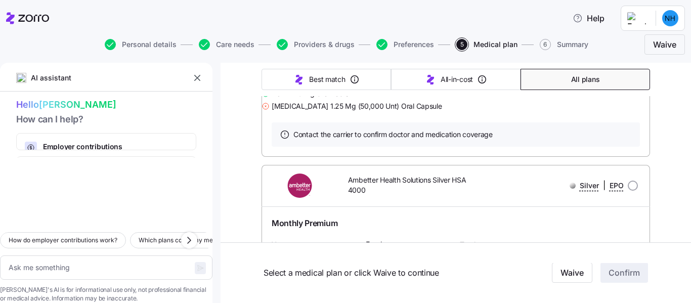
type textarea "x"
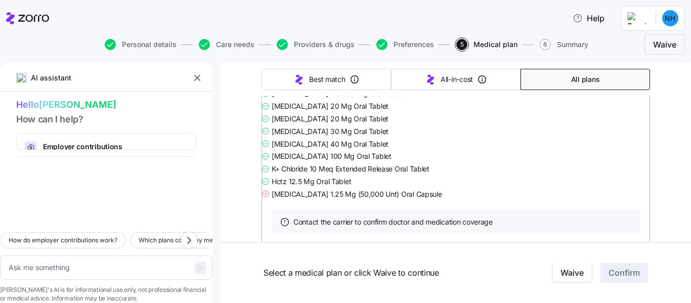
click at [590, 84] on span "All plans" at bounding box center [585, 79] width 28 height 10
click at [591, 76] on span "All plans" at bounding box center [585, 79] width 28 height 10
click at [668, 12] on html "Help Personal details Care needs Providers & drugs Preferences 5 Medical plan 6…" at bounding box center [345, 148] width 691 height 297
click at [645, 59] on div "Log out" at bounding box center [643, 61] width 39 height 11
